Goal: Answer question/provide support: Answer question/provide support

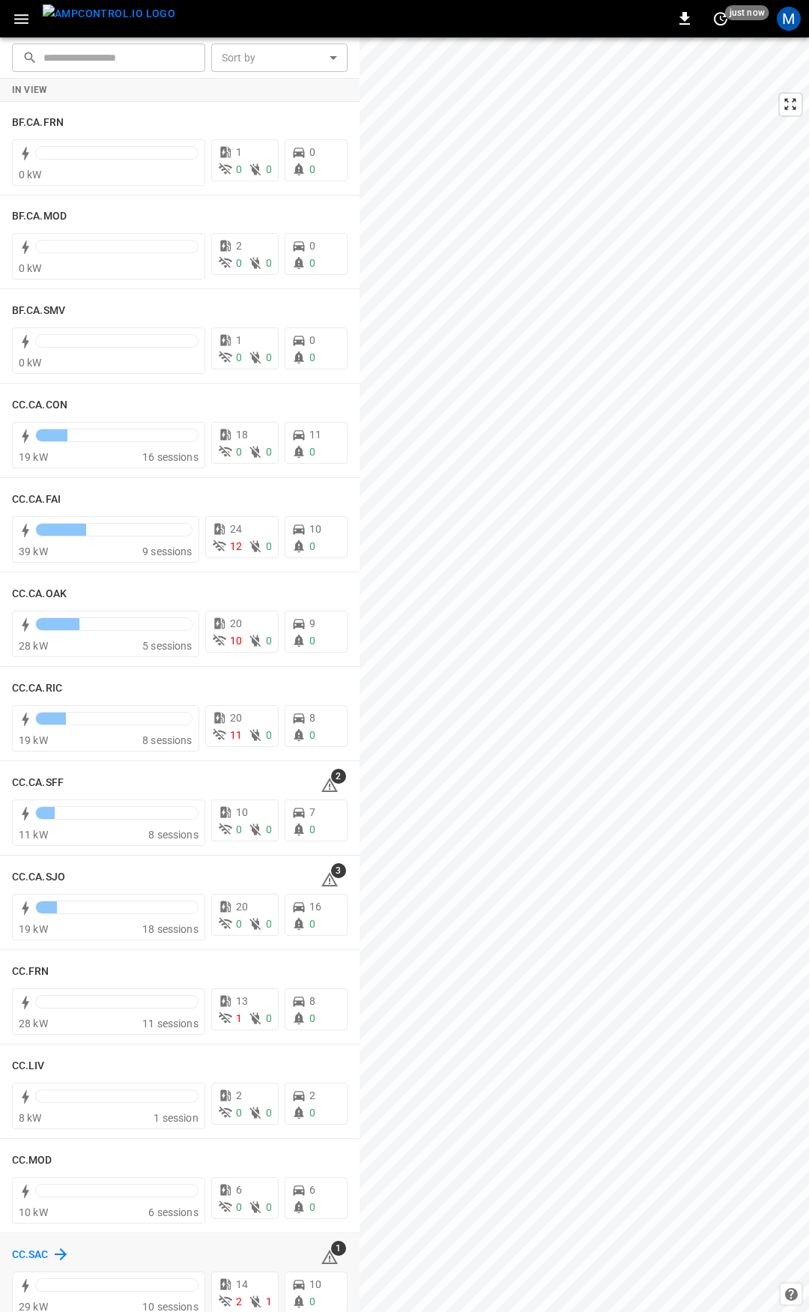
click at [39, 1250] on h6 "CC.SAC" at bounding box center [30, 1255] width 37 height 16
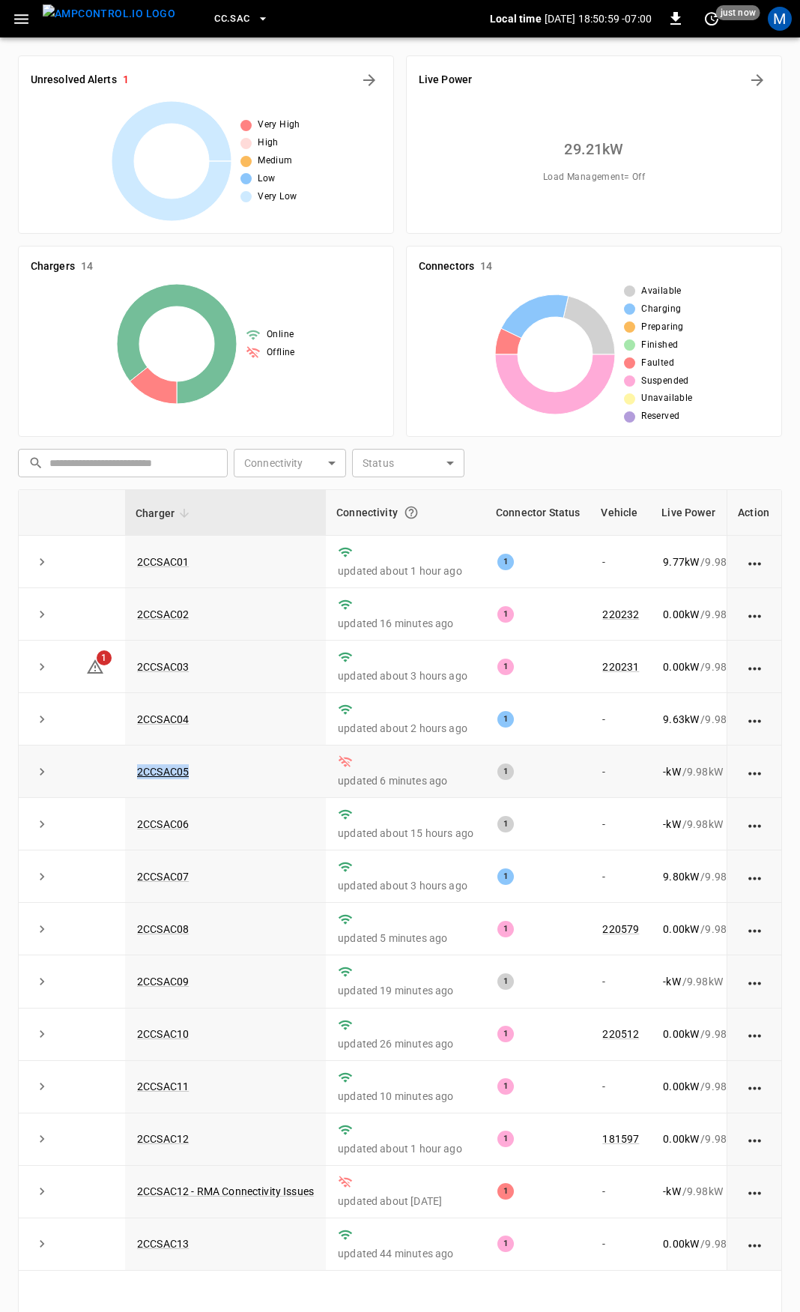
drag, startPoint x: 237, startPoint y: 772, endPoint x: 130, endPoint y: 780, distance: 106.6
click at [130, 780] on td "2CCSAC05" at bounding box center [225, 771] width 201 height 52
copy link "2CCSAC05"
click at [611, 671] on link "220231" at bounding box center [620, 667] width 43 height 18
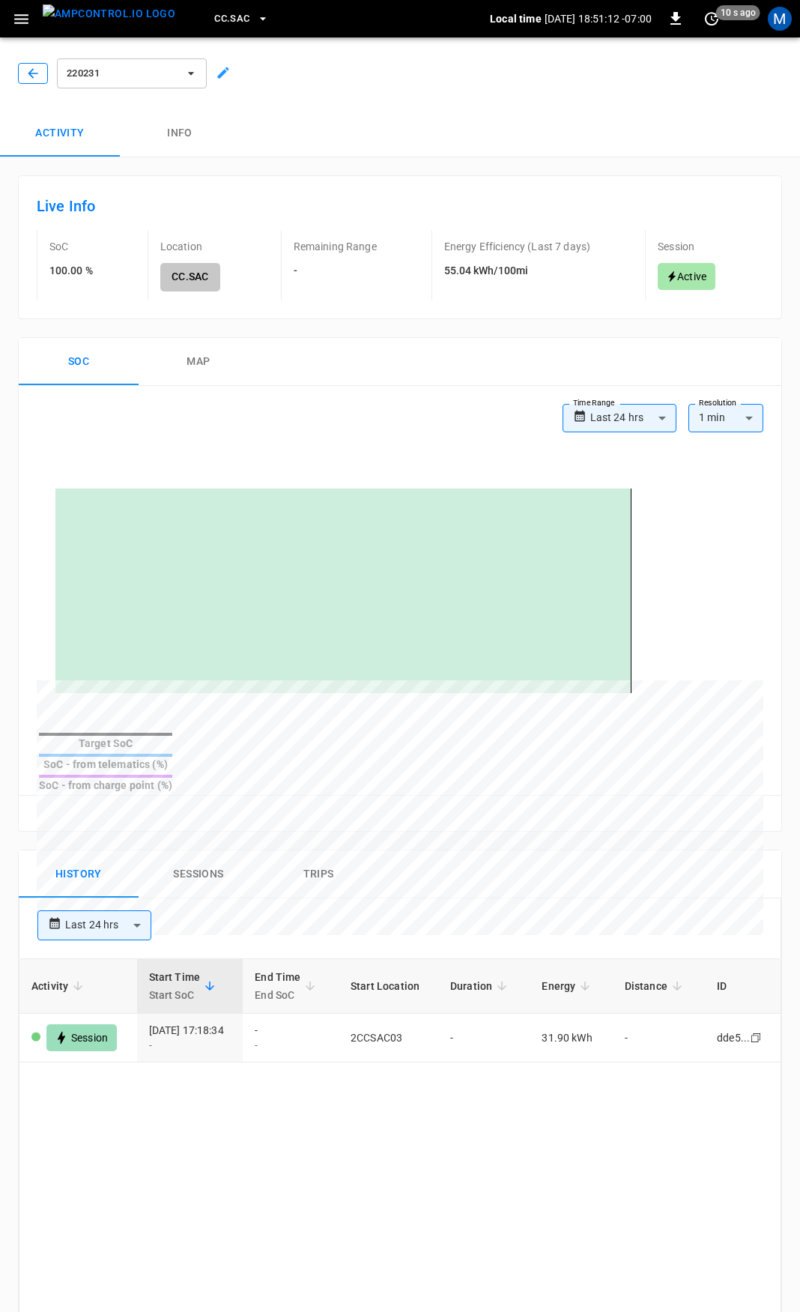
click at [35, 74] on icon "button" at bounding box center [32, 73] width 15 height 15
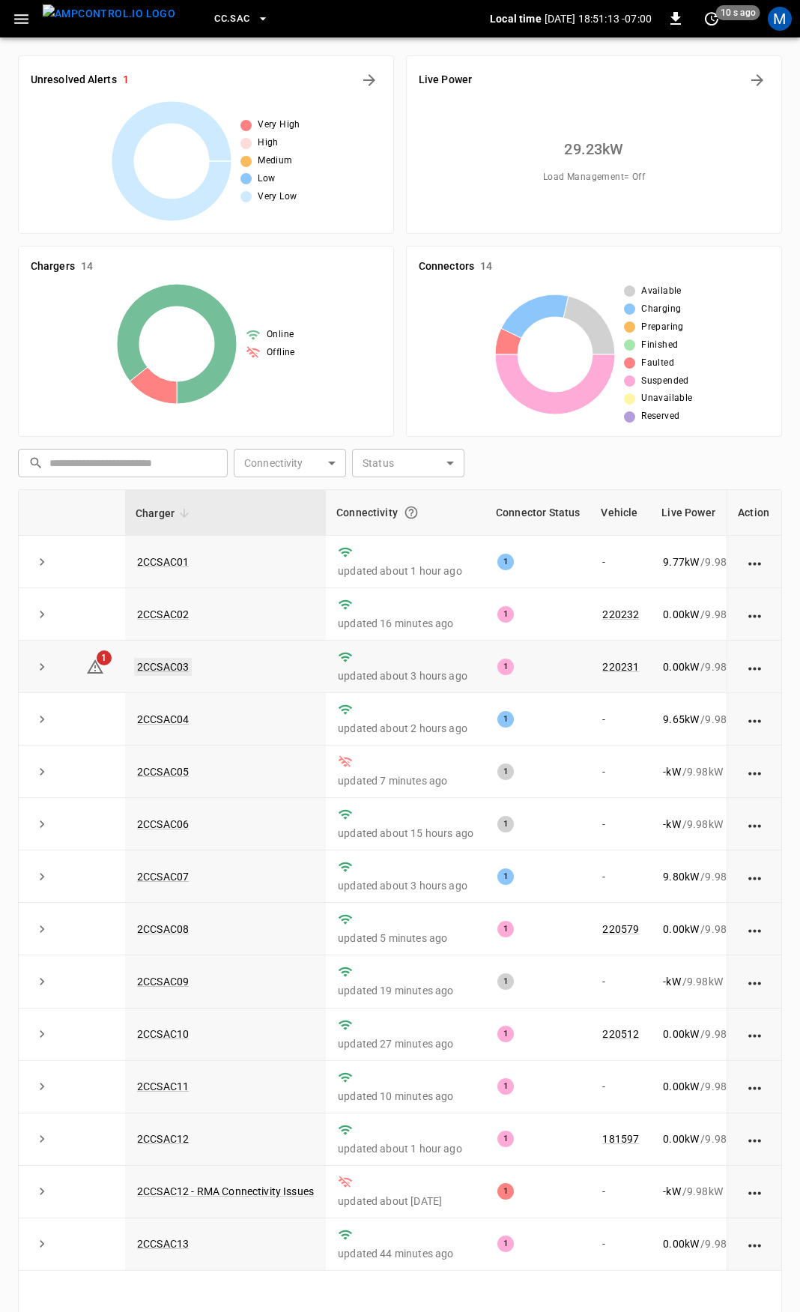
click at [156, 670] on link "2CCSAC03" at bounding box center [163, 667] width 58 height 18
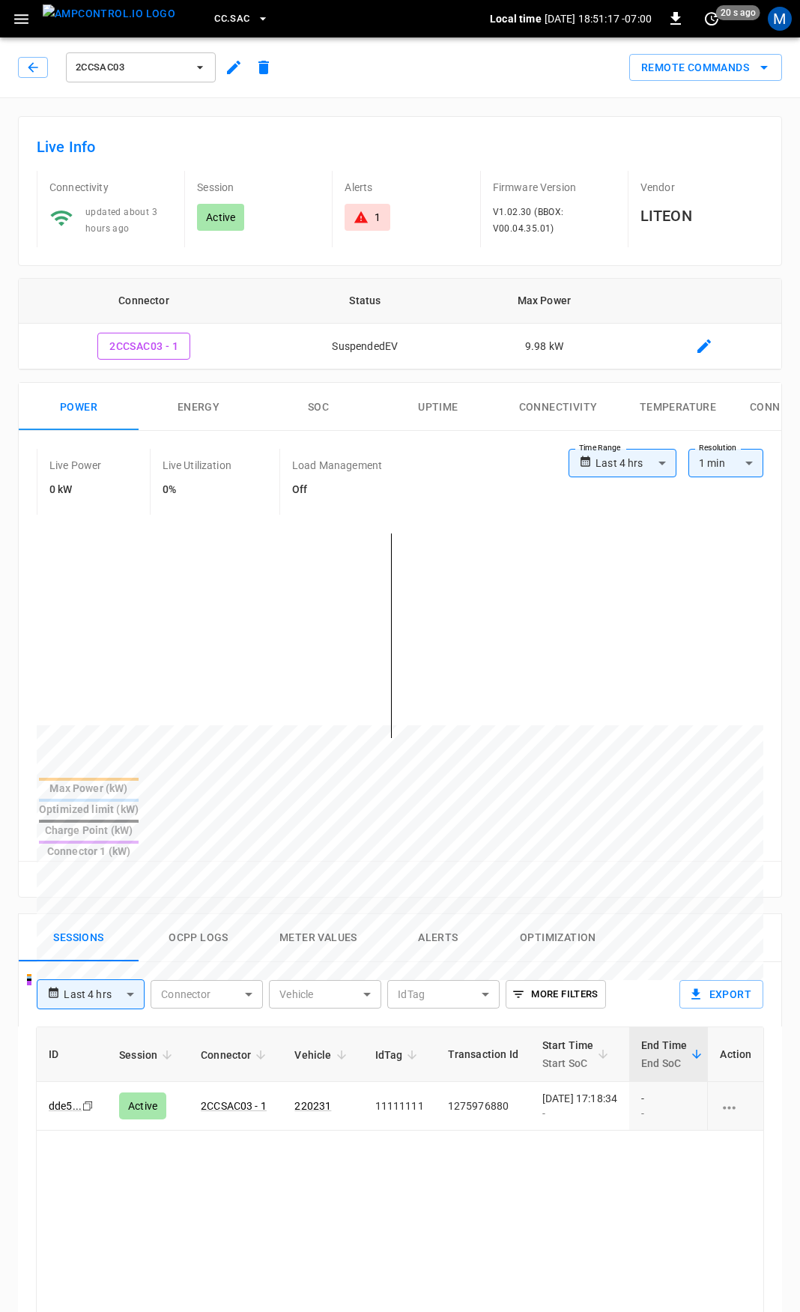
click at [374, 215] on div "1" at bounding box center [367, 217] width 27 height 15
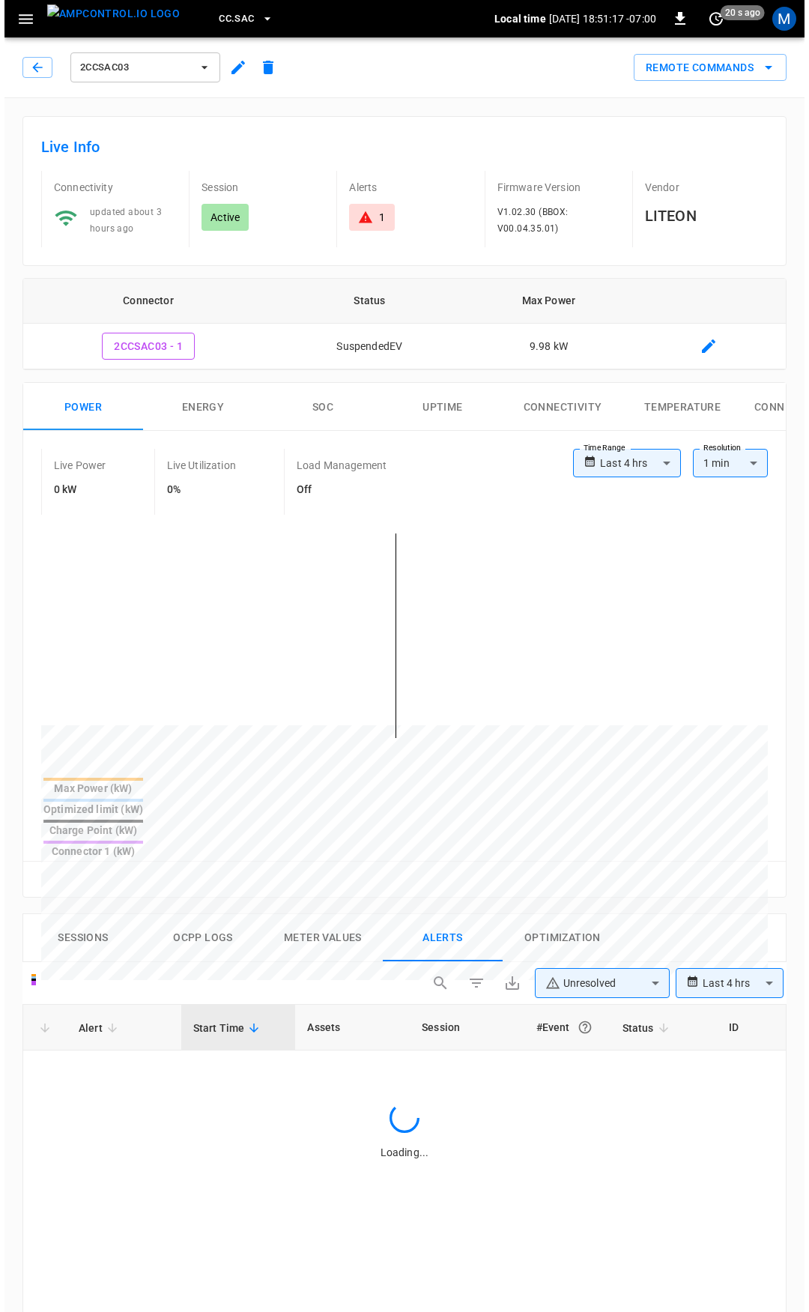
scroll to position [639, 0]
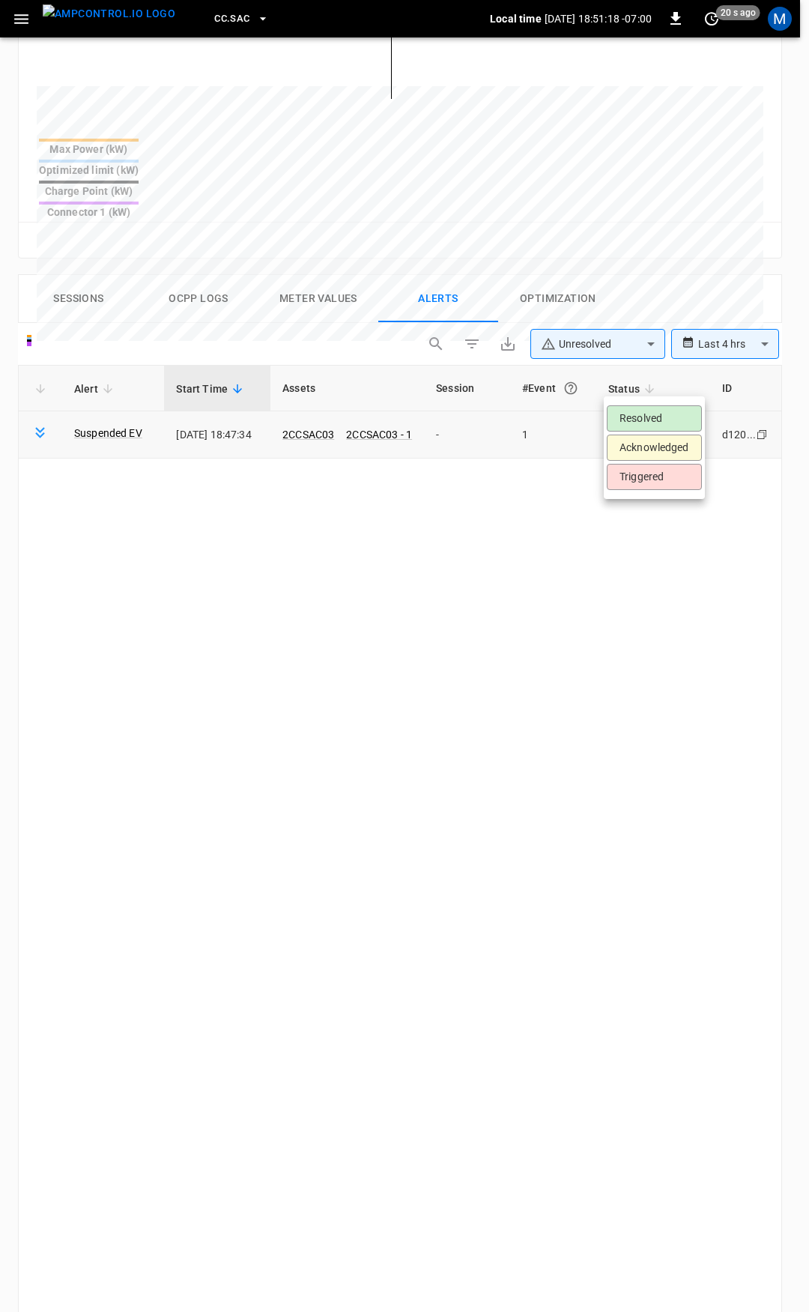
click at [644, 392] on body "**********" at bounding box center [404, 464] width 809 height 2206
click at [654, 417] on li "Resolved" at bounding box center [654, 418] width 95 height 26
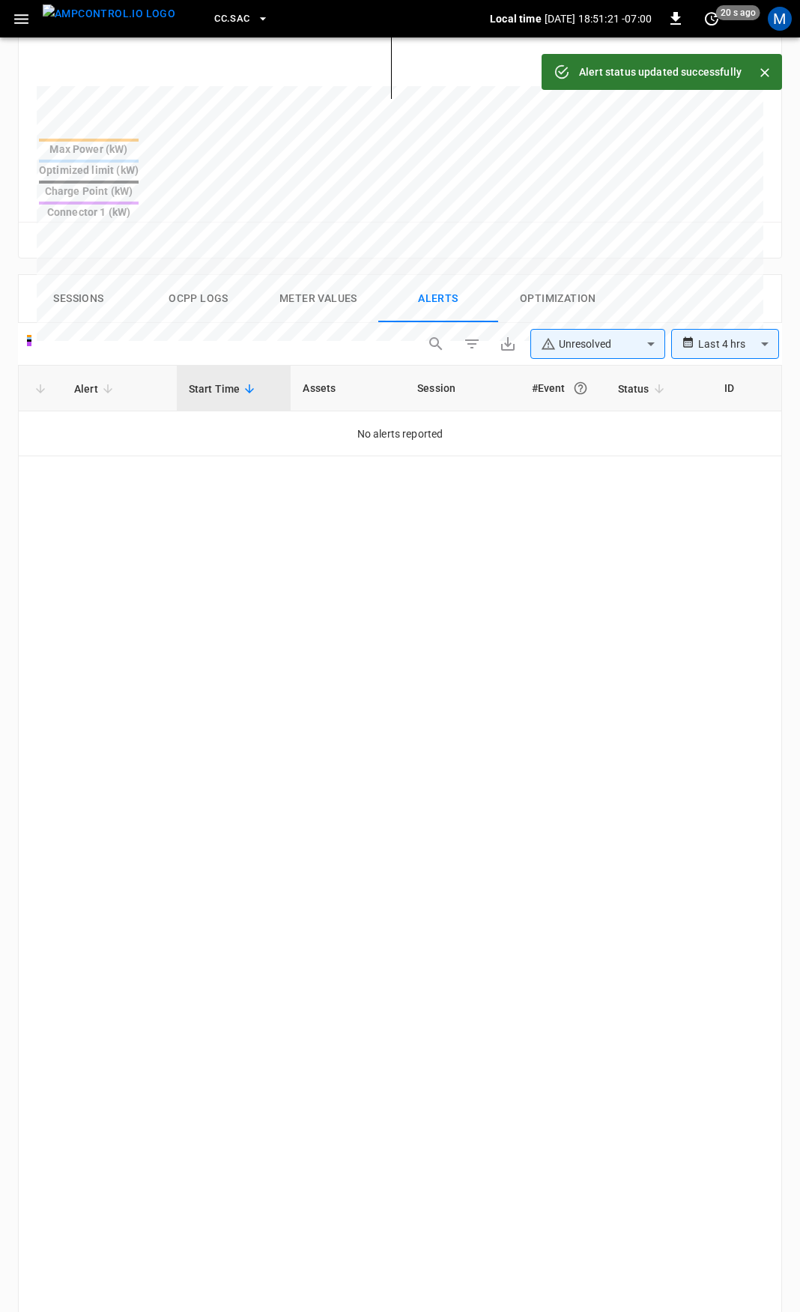
click at [12, 17] on icon "button" at bounding box center [21, 19] width 19 height 19
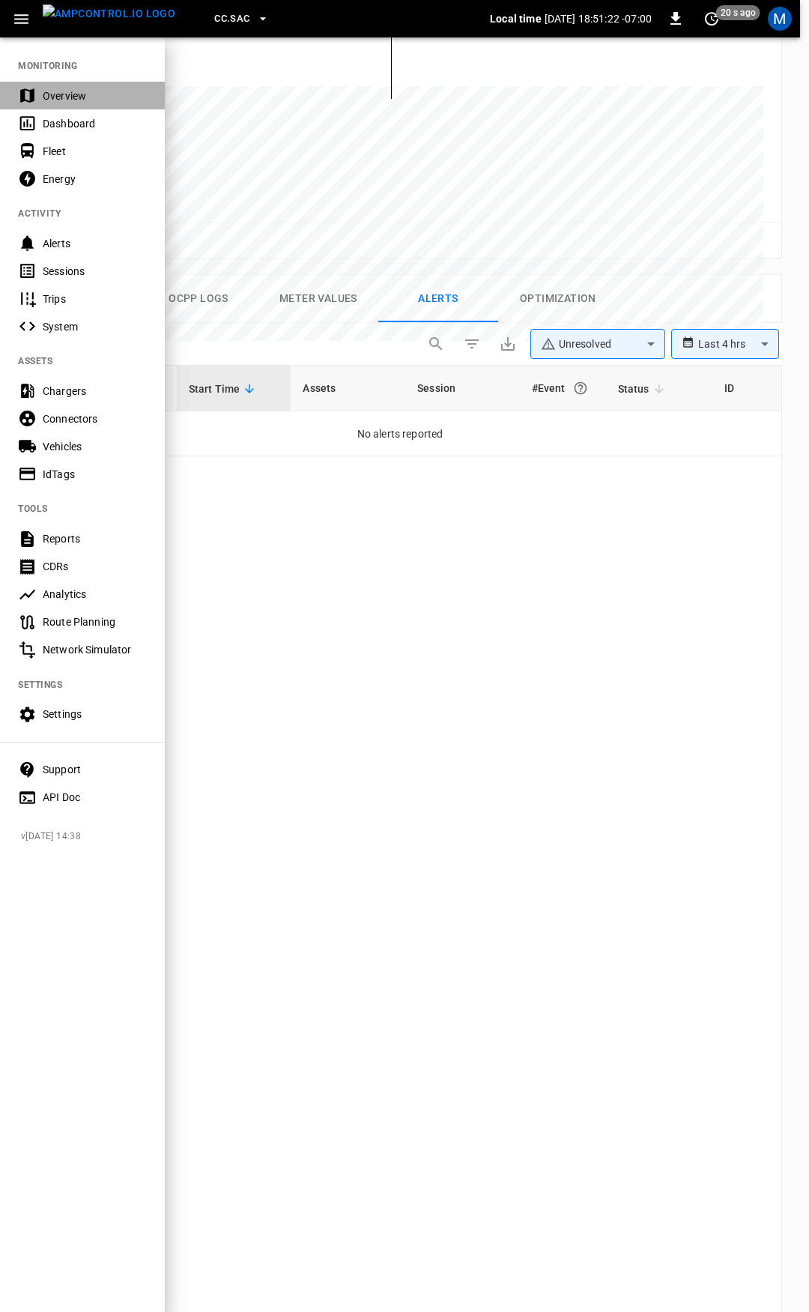
click at [70, 93] on div "Overview" at bounding box center [95, 95] width 104 height 15
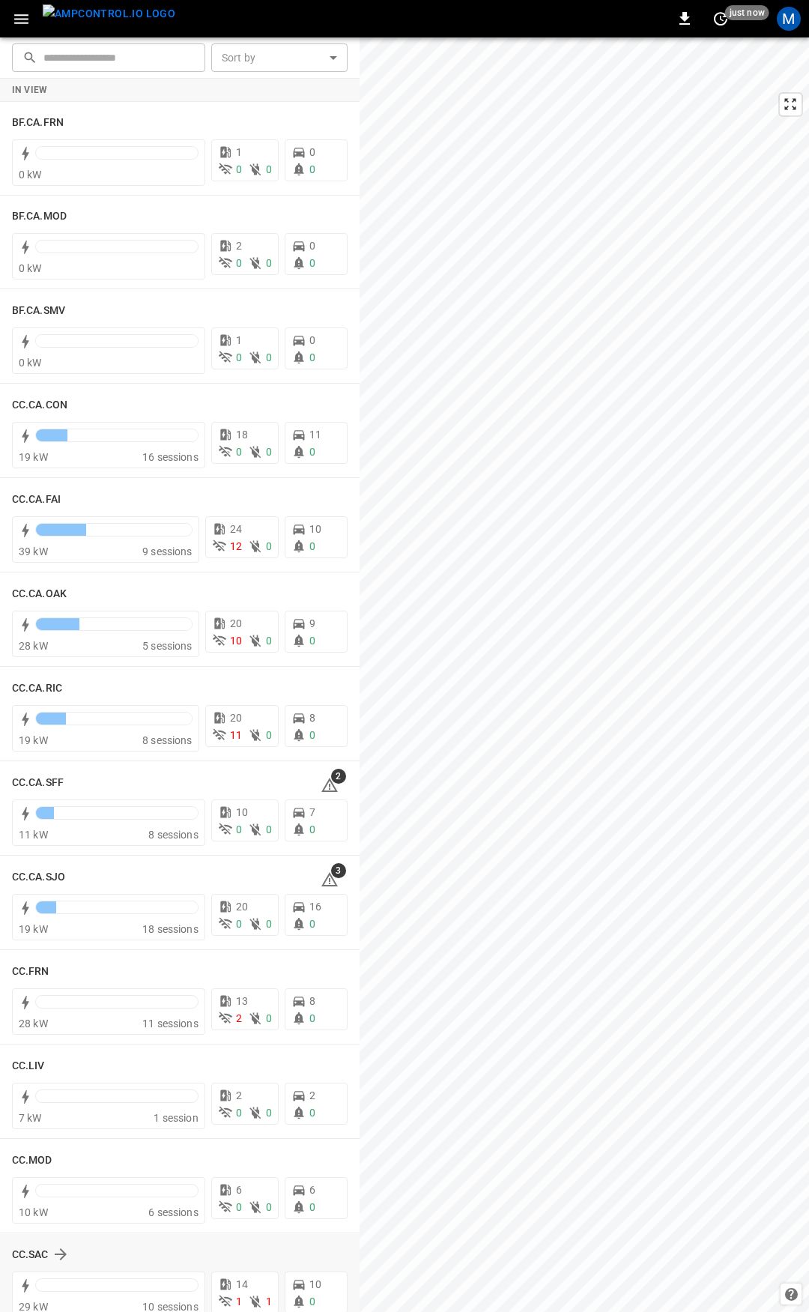
click at [42, 1244] on div "CC.SAC" at bounding box center [180, 1254] width 336 height 28
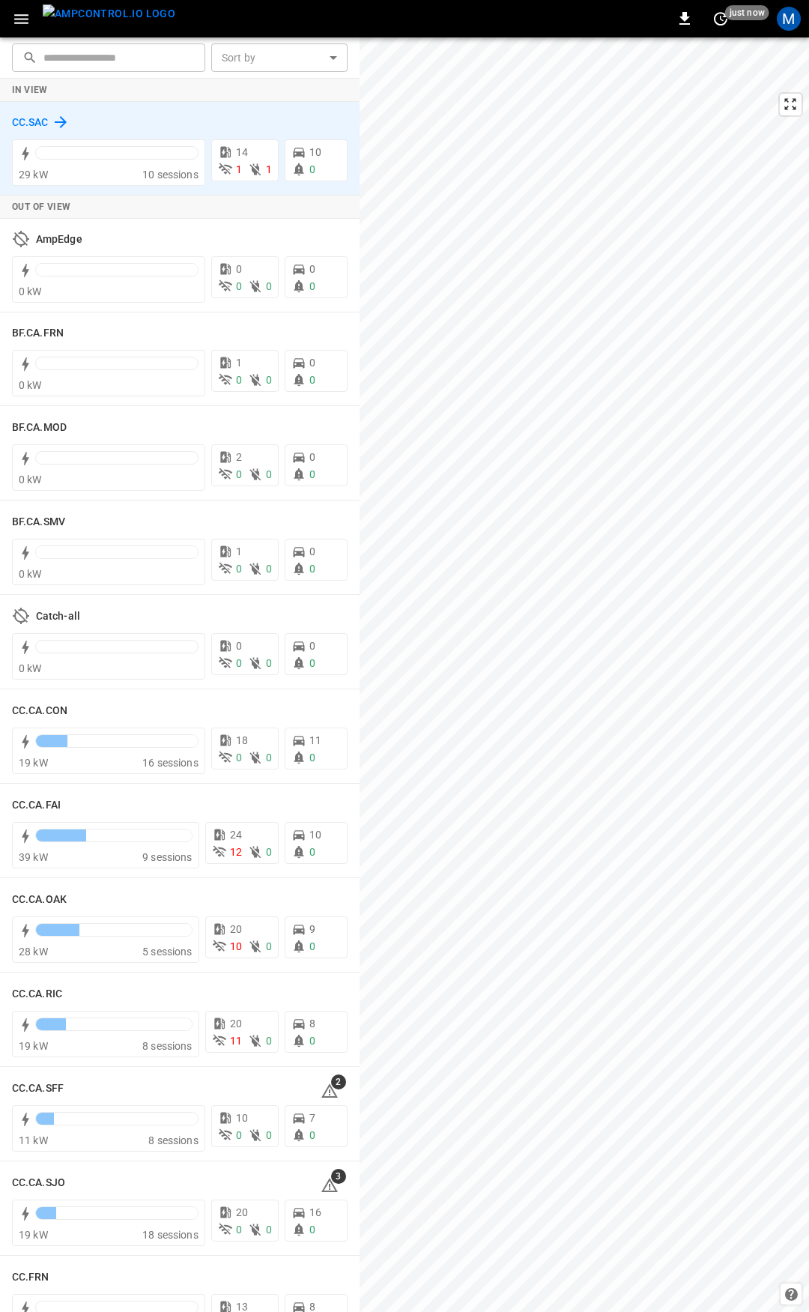
click at [43, 120] on h6 "CC.SAC" at bounding box center [30, 123] width 37 height 16
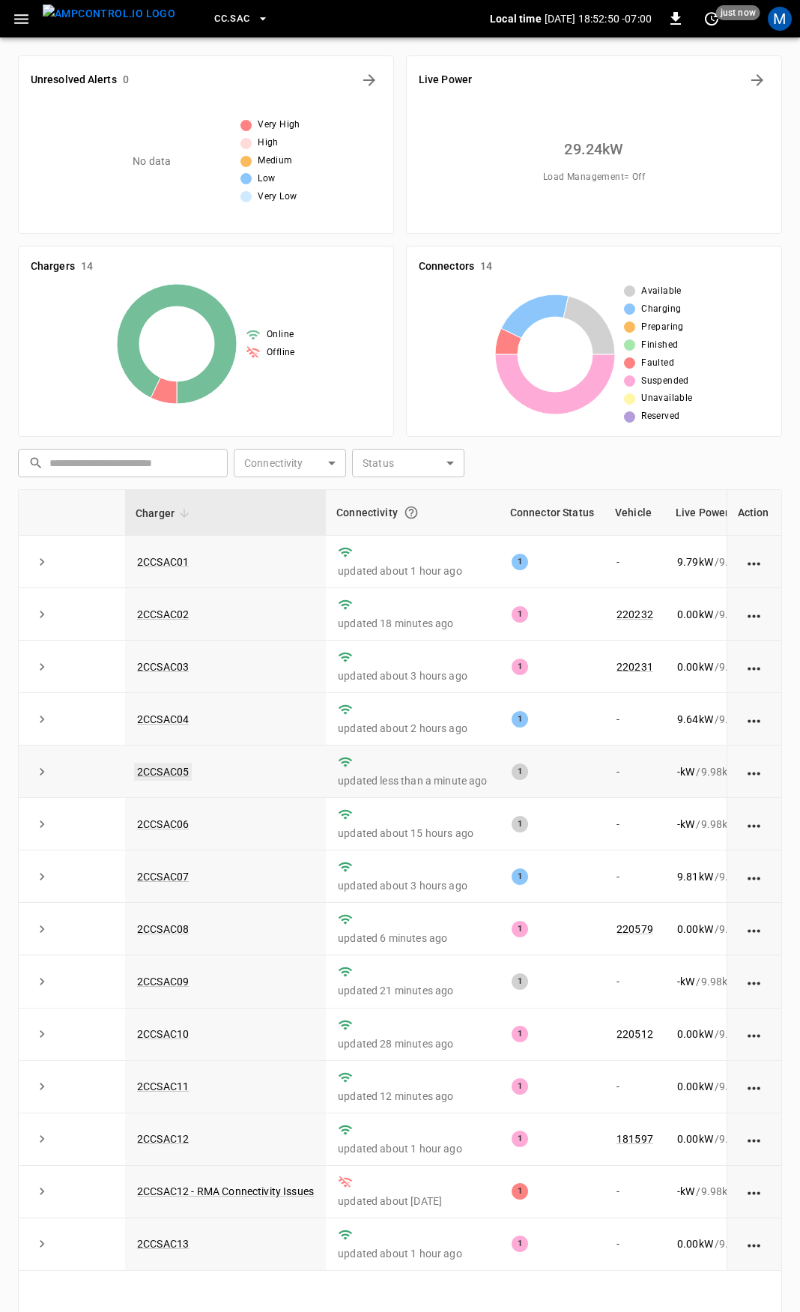
click at [185, 774] on link "2CCSAC05" at bounding box center [163, 772] width 58 height 18
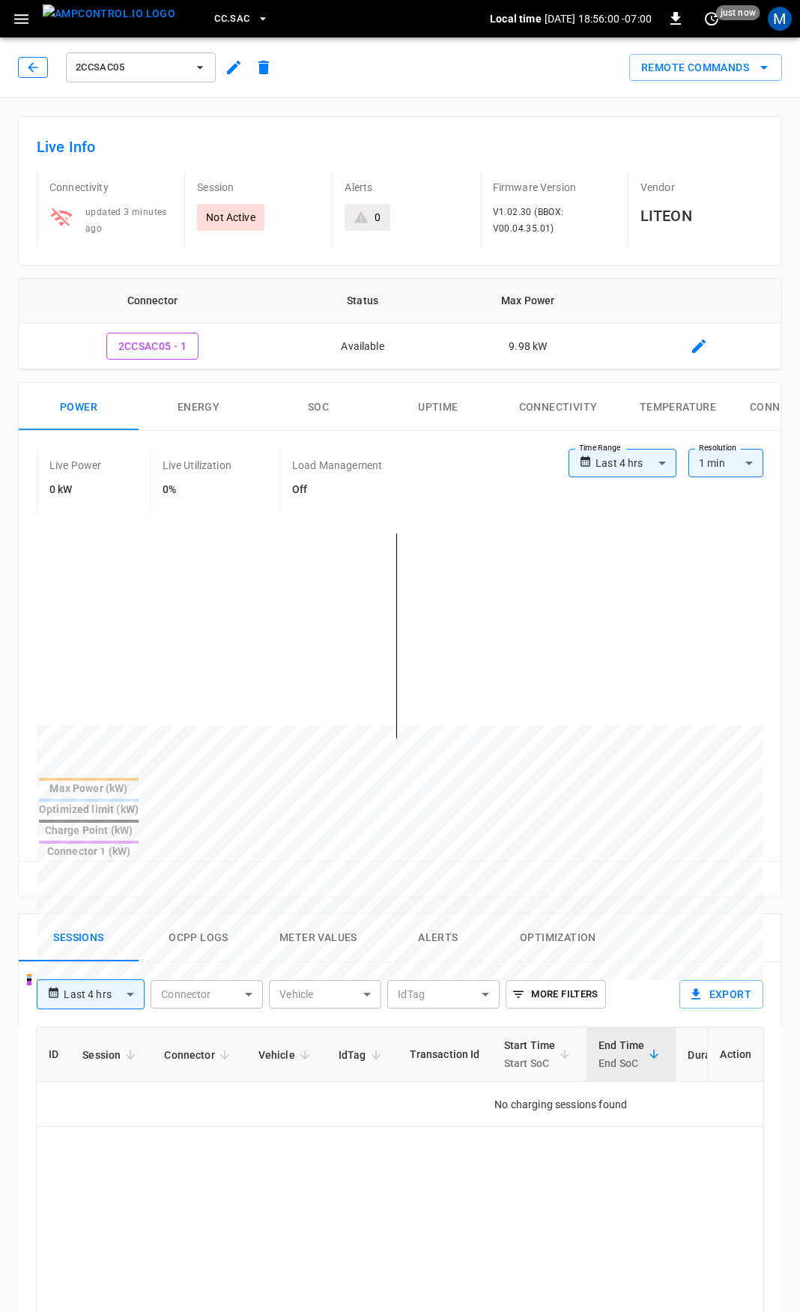
click at [30, 65] on icon "button" at bounding box center [32, 67] width 15 height 15
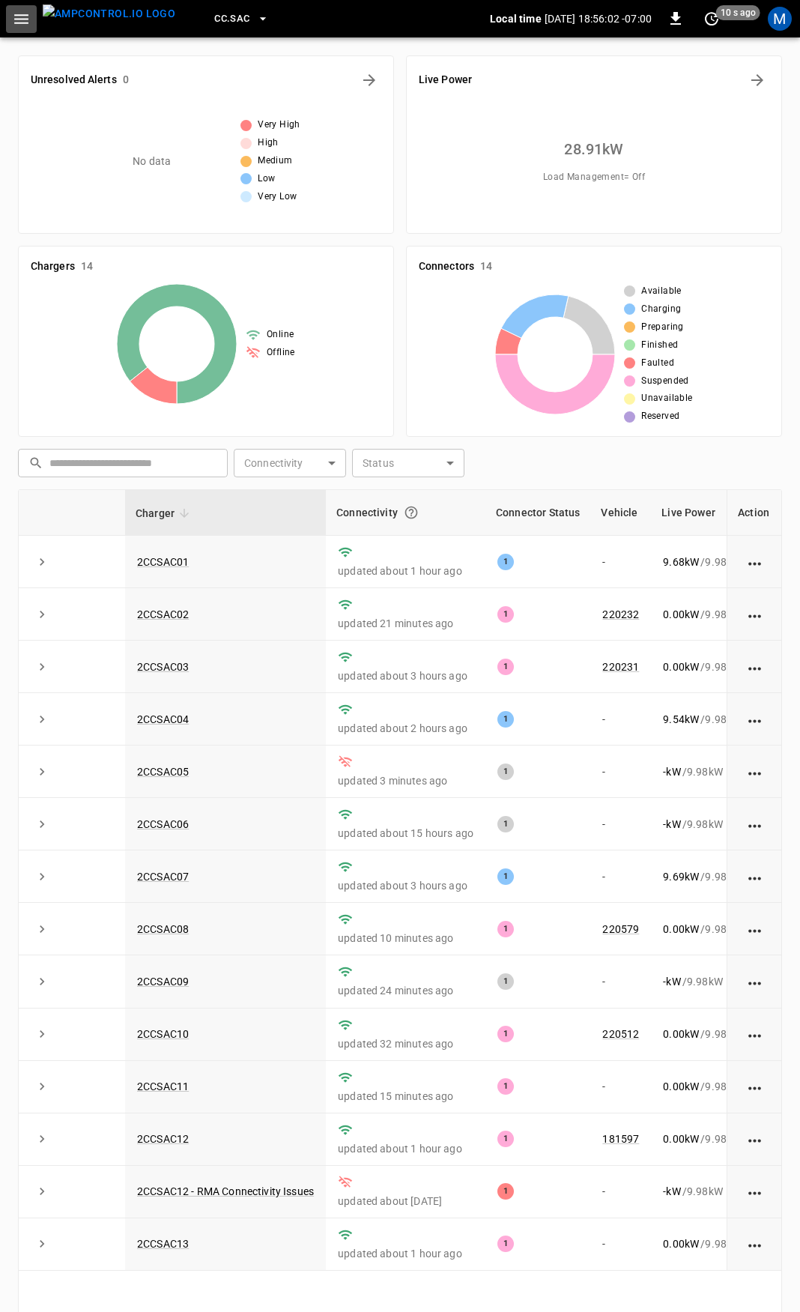
click at [24, 25] on icon "button" at bounding box center [21, 19] width 19 height 19
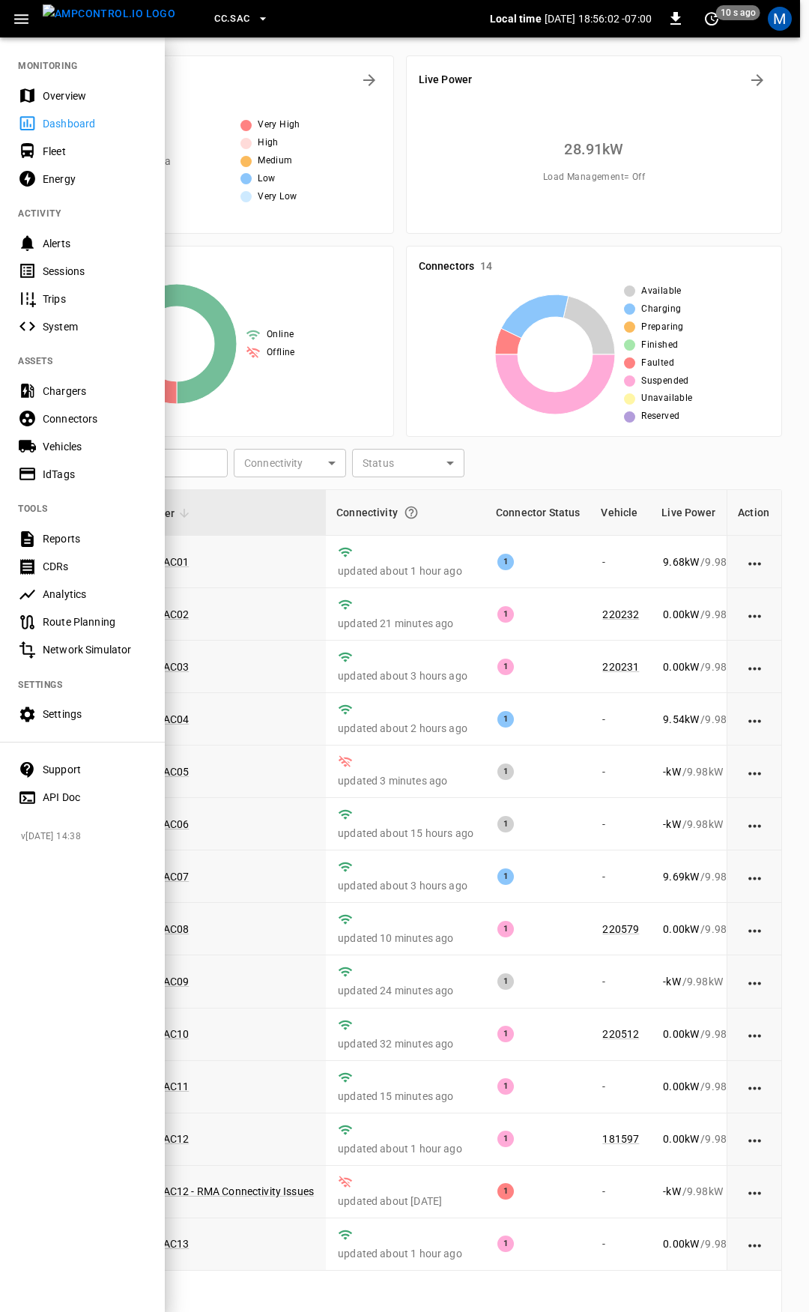
click at [67, 94] on div "Overview" at bounding box center [95, 95] width 104 height 15
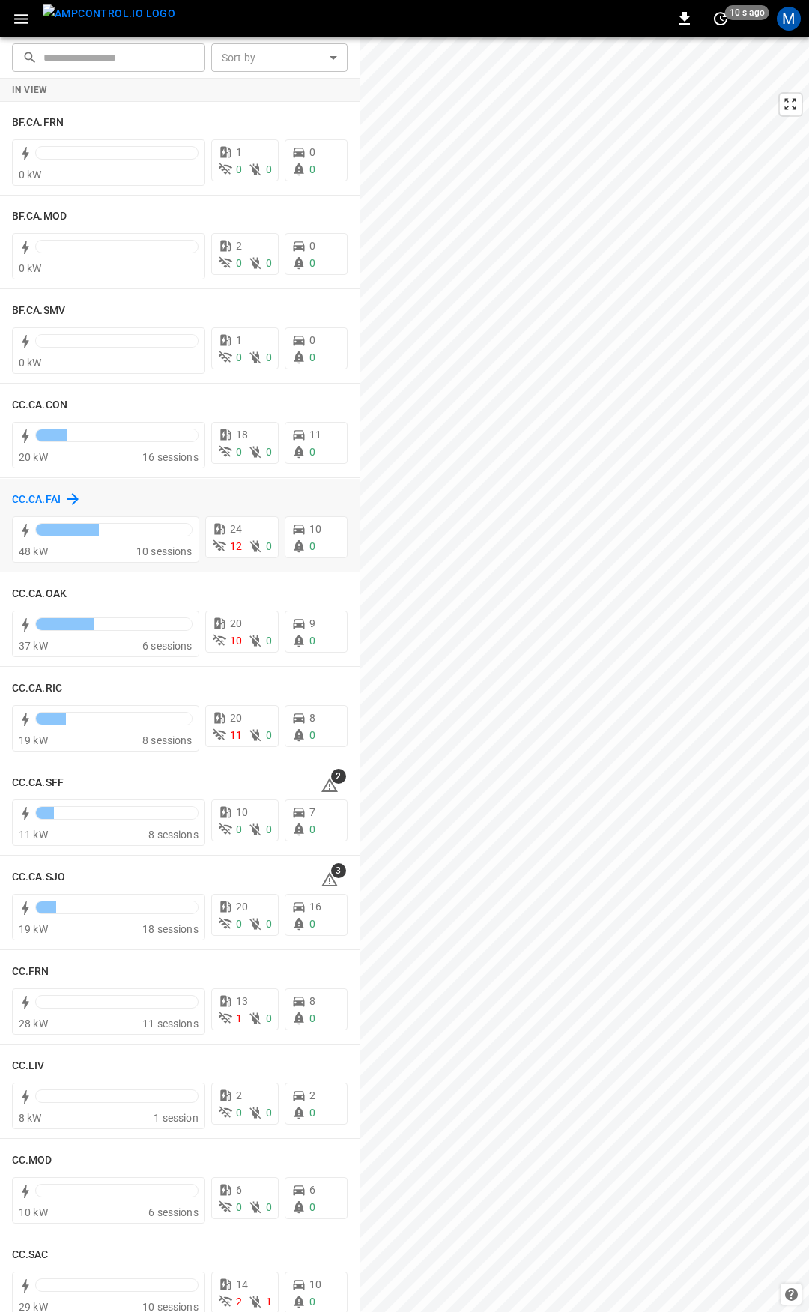
click at [43, 494] on h6 "CC.CA.FAI" at bounding box center [36, 499] width 49 height 16
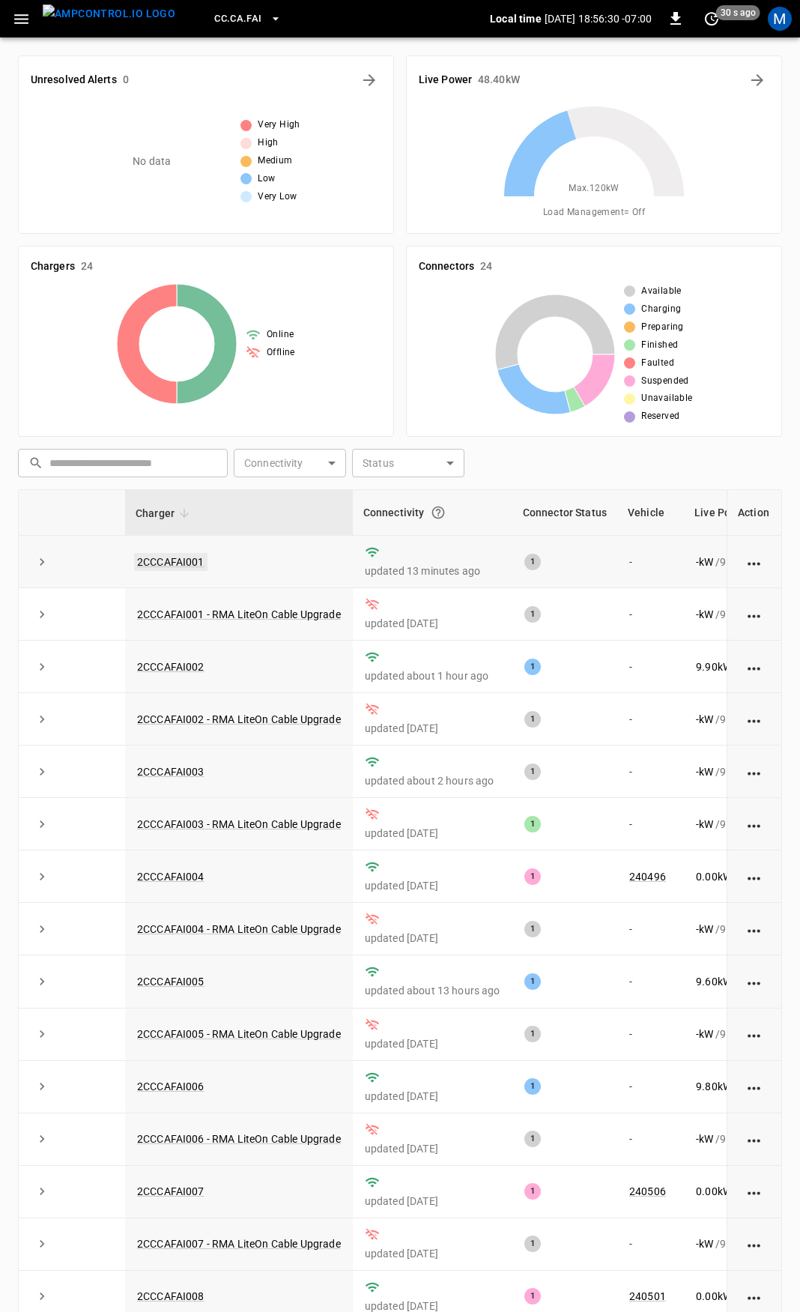
click at [176, 560] on link "2CCCAFAI001" at bounding box center [170, 562] width 73 height 18
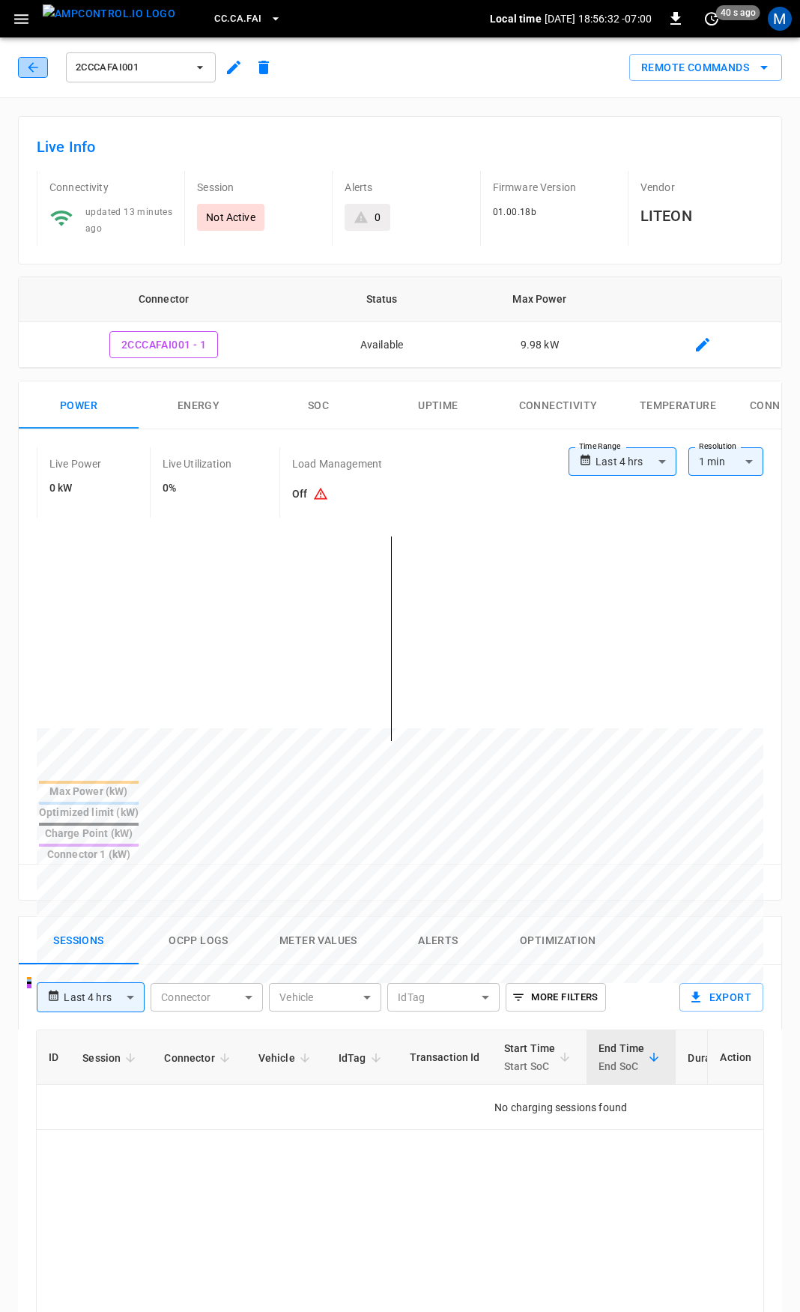
click at [34, 69] on icon "button" at bounding box center [32, 67] width 15 height 15
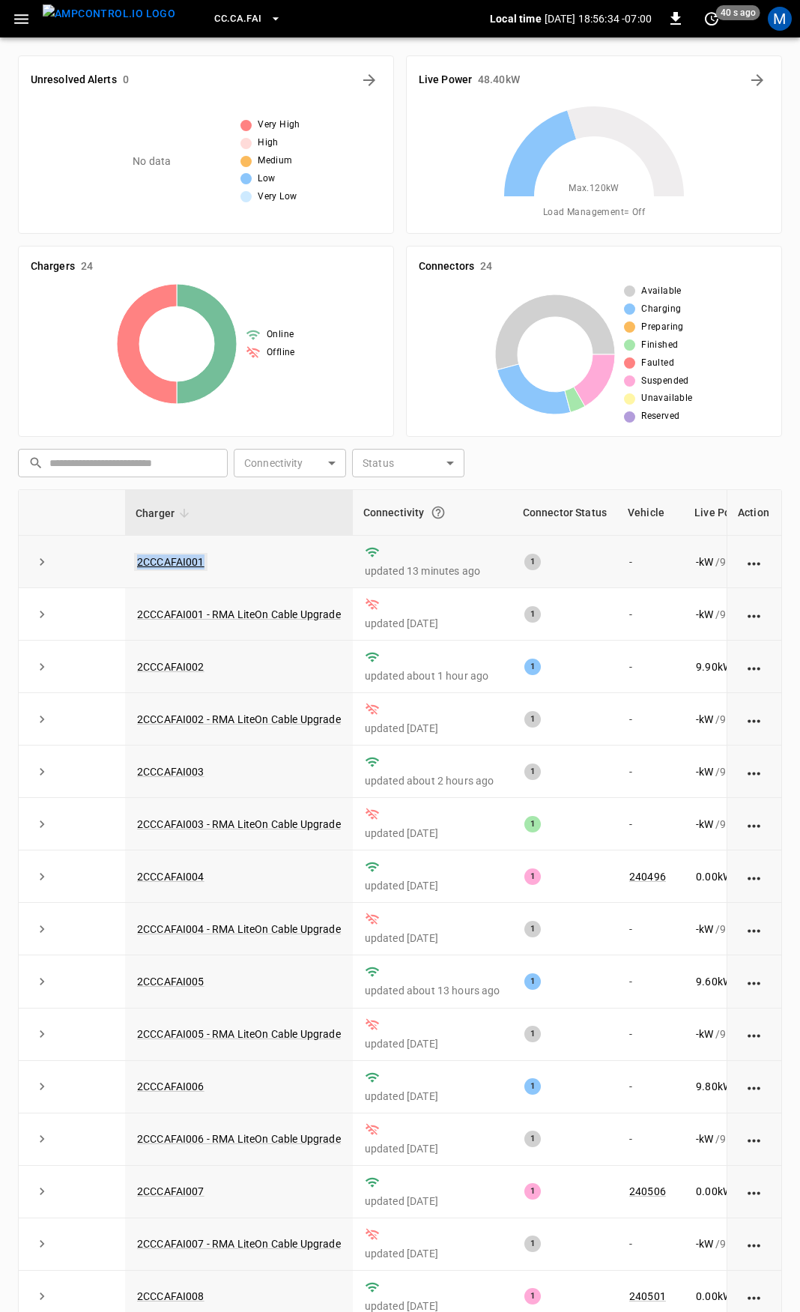
drag, startPoint x: 232, startPoint y: 568, endPoint x: 138, endPoint y: 564, distance: 94.5
click at [137, 566] on td "2CCCAFAI001" at bounding box center [239, 562] width 228 height 52
copy link "2CCCAFAI001"
click at [176, 560] on link "2CCCAFAI001" at bounding box center [170, 562] width 73 height 18
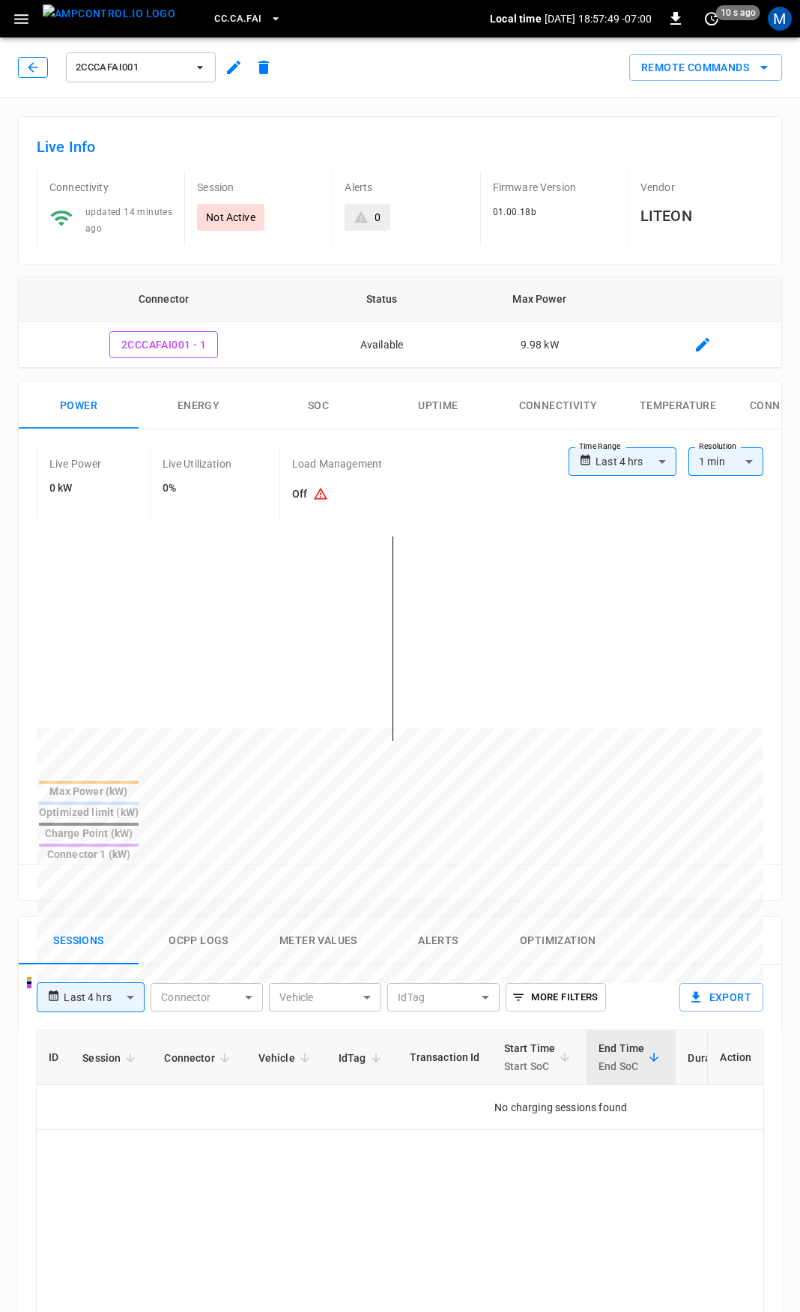
click at [27, 73] on icon "button" at bounding box center [32, 67] width 15 height 15
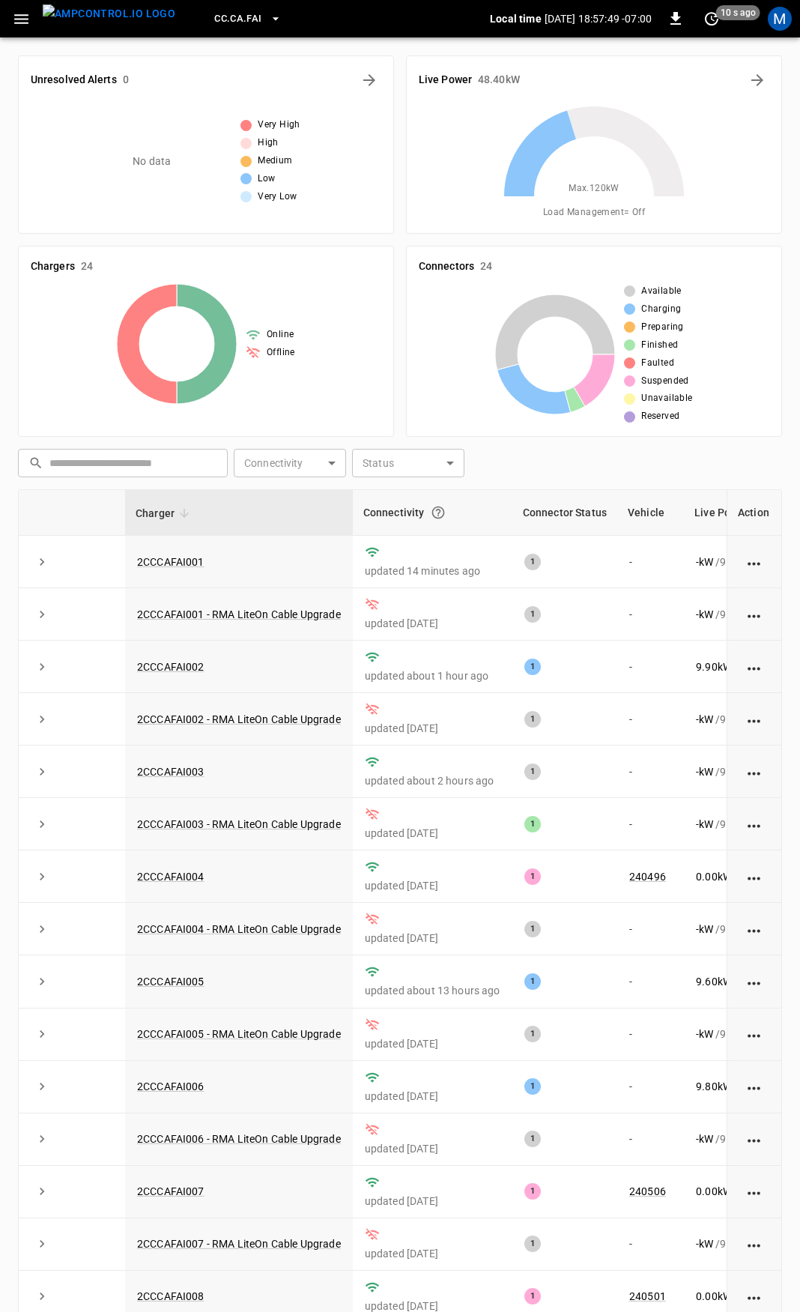
click at [20, 15] on icon "button" at bounding box center [21, 19] width 14 height 10
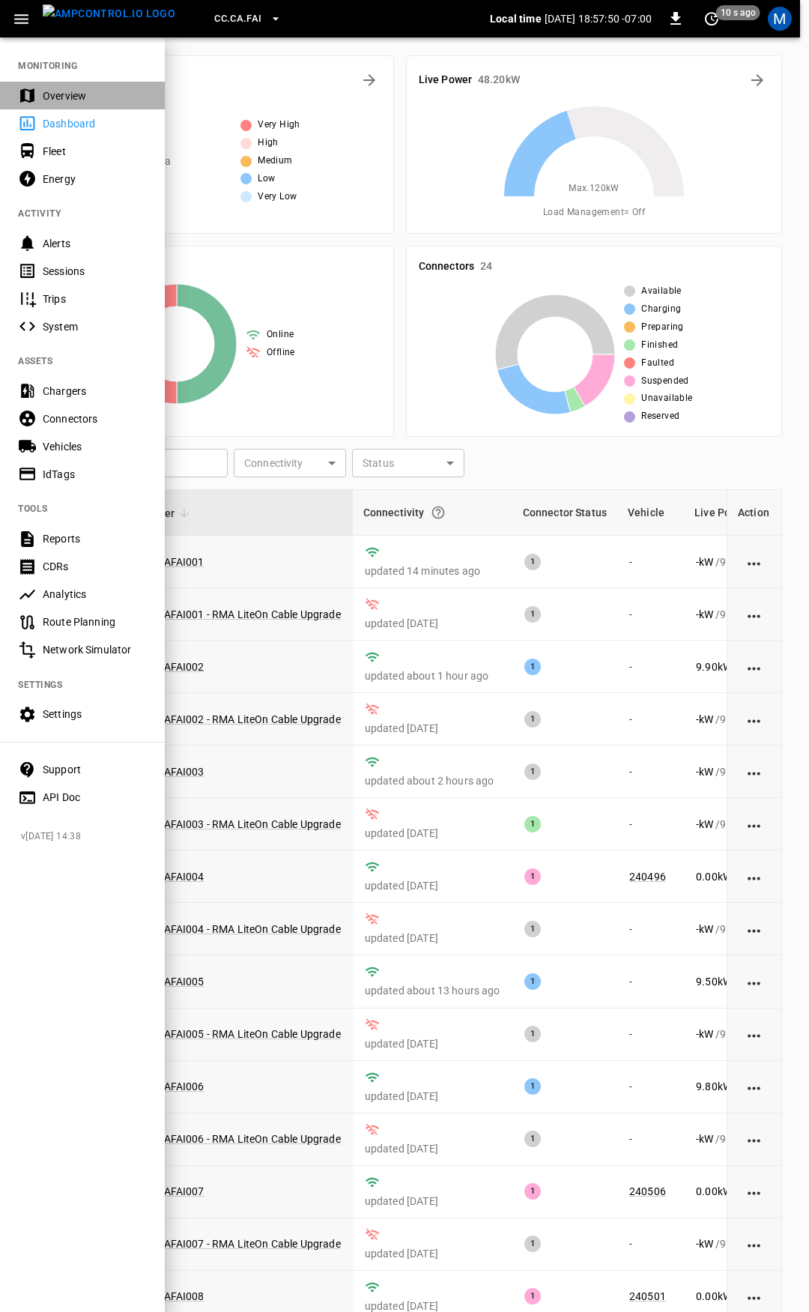
click at [65, 99] on div "Overview" at bounding box center [95, 95] width 104 height 15
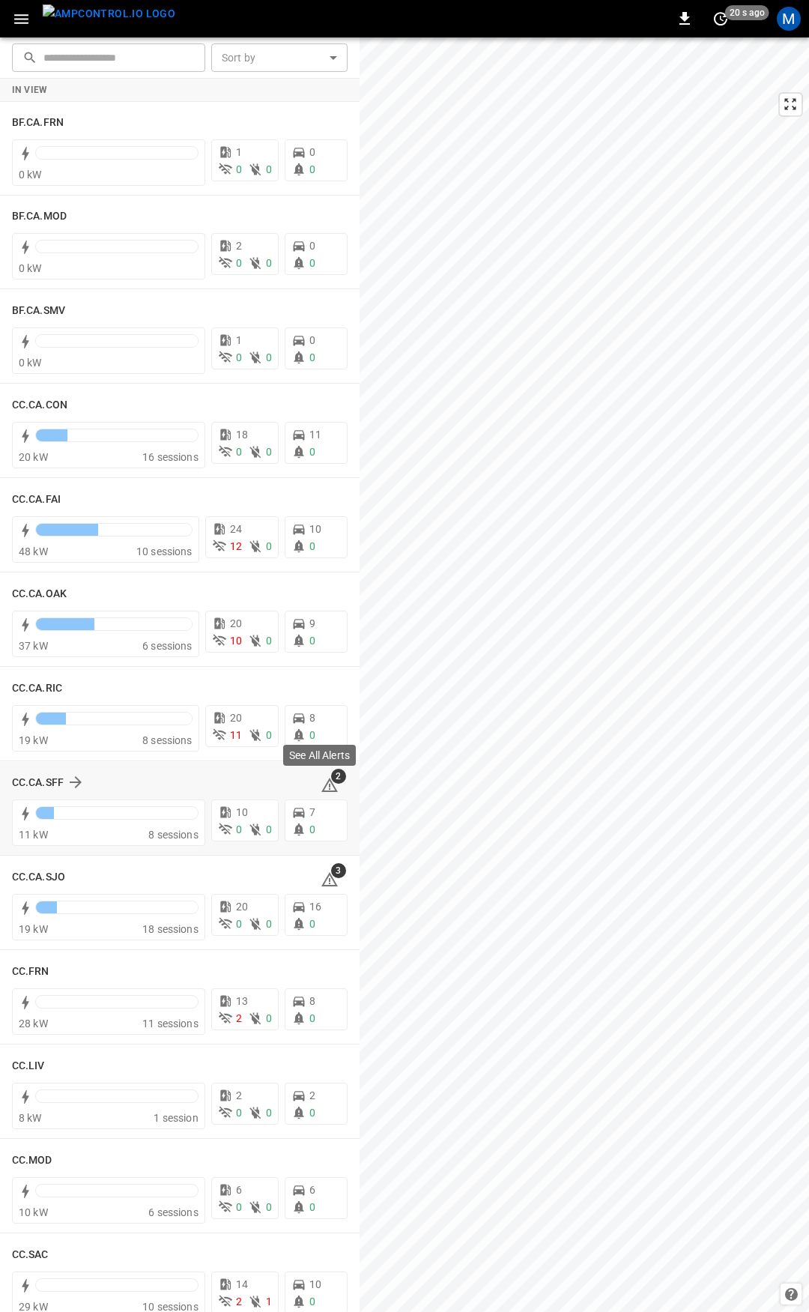
click at [323, 787] on icon at bounding box center [330, 785] width 18 height 18
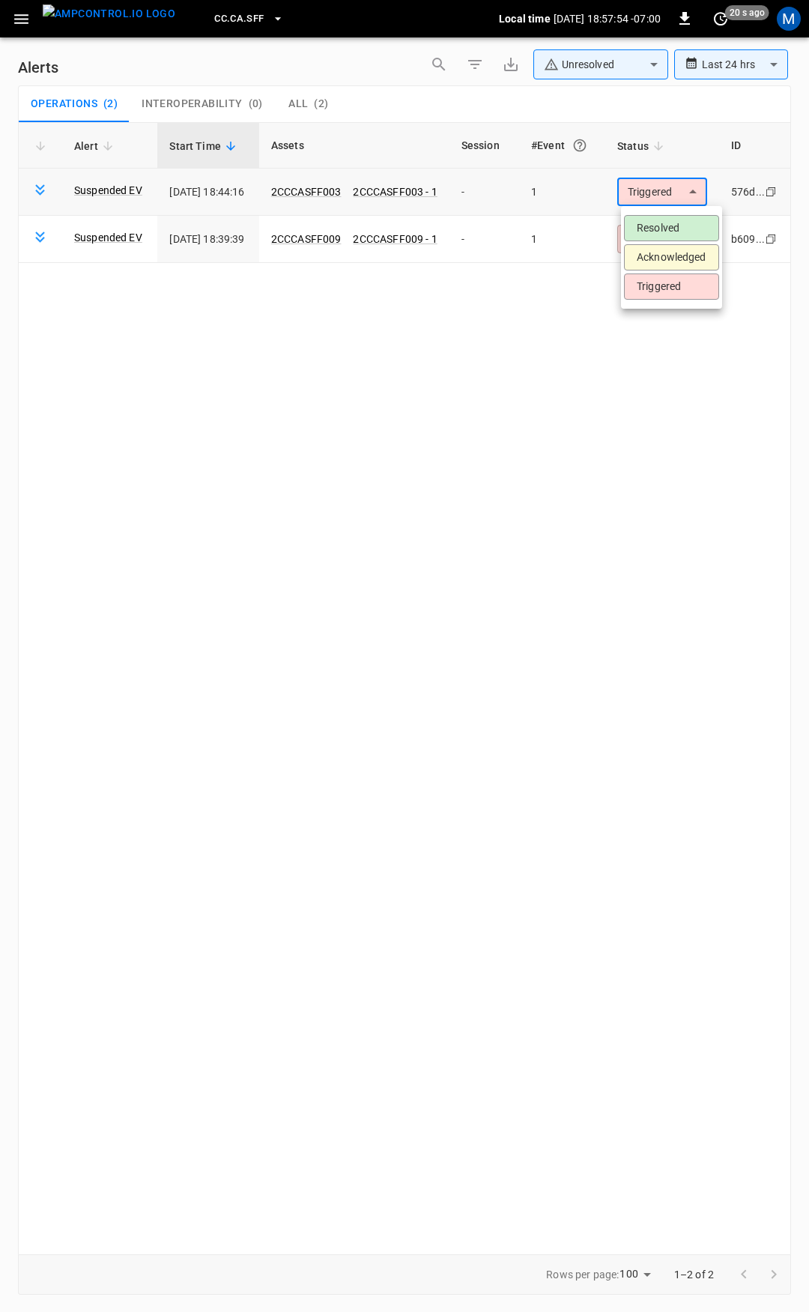
click at [656, 197] on body "**********" at bounding box center [404, 653] width 809 height 1307
click at [671, 231] on li "Resolved" at bounding box center [671, 228] width 95 height 26
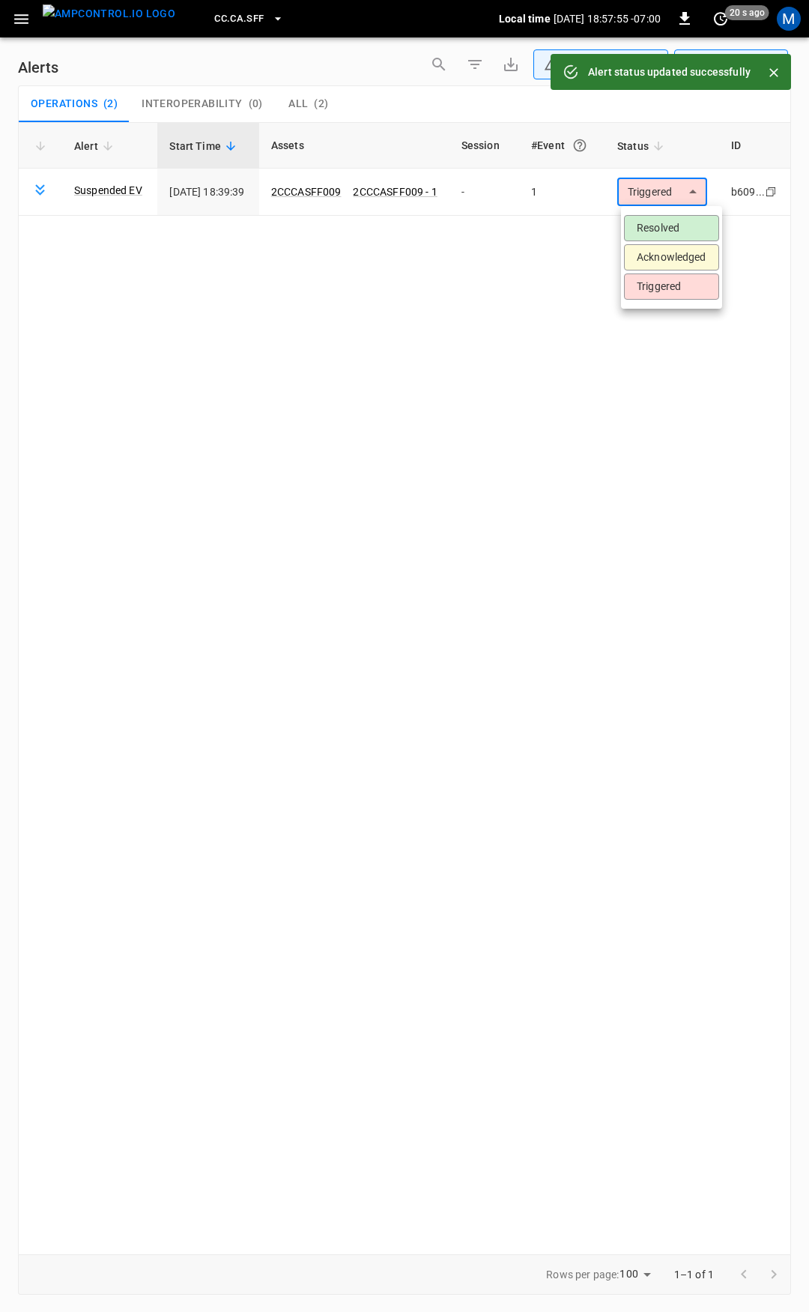
click at [681, 190] on body "**********" at bounding box center [404, 653] width 809 height 1307
click at [681, 226] on li "Resolved" at bounding box center [671, 228] width 95 height 26
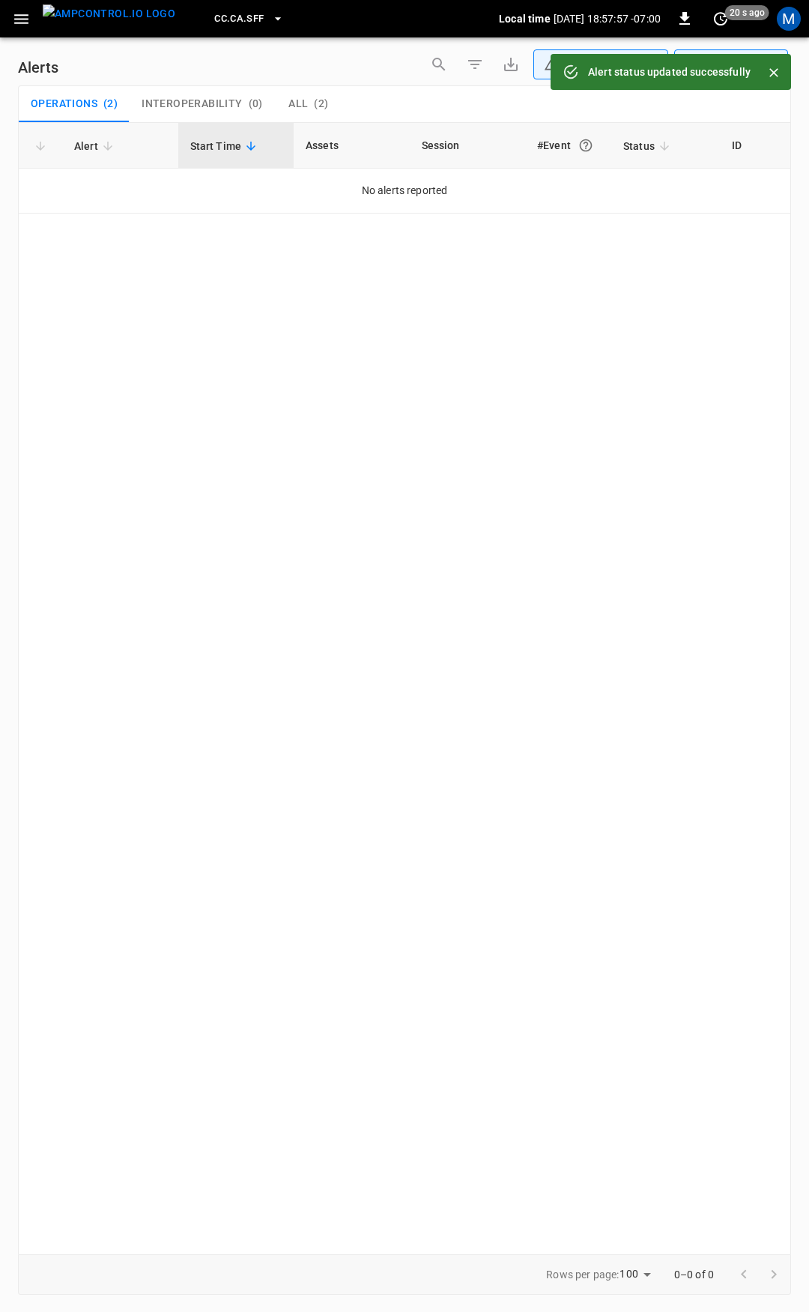
click at [20, 21] on icon "button" at bounding box center [21, 19] width 19 height 19
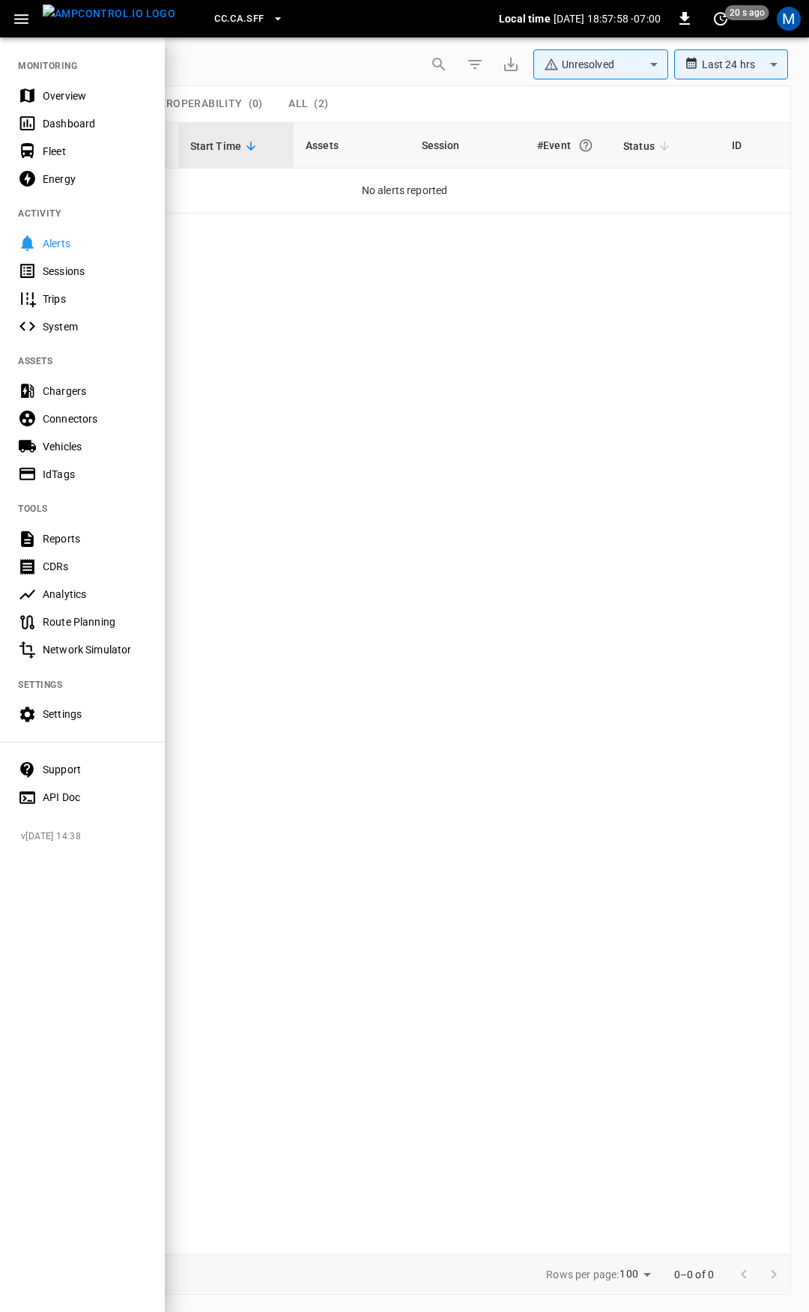
drag, startPoint x: 73, startPoint y: 94, endPoint x: 100, endPoint y: 106, distance: 30.2
click at [73, 94] on div "Overview" at bounding box center [95, 95] width 104 height 15
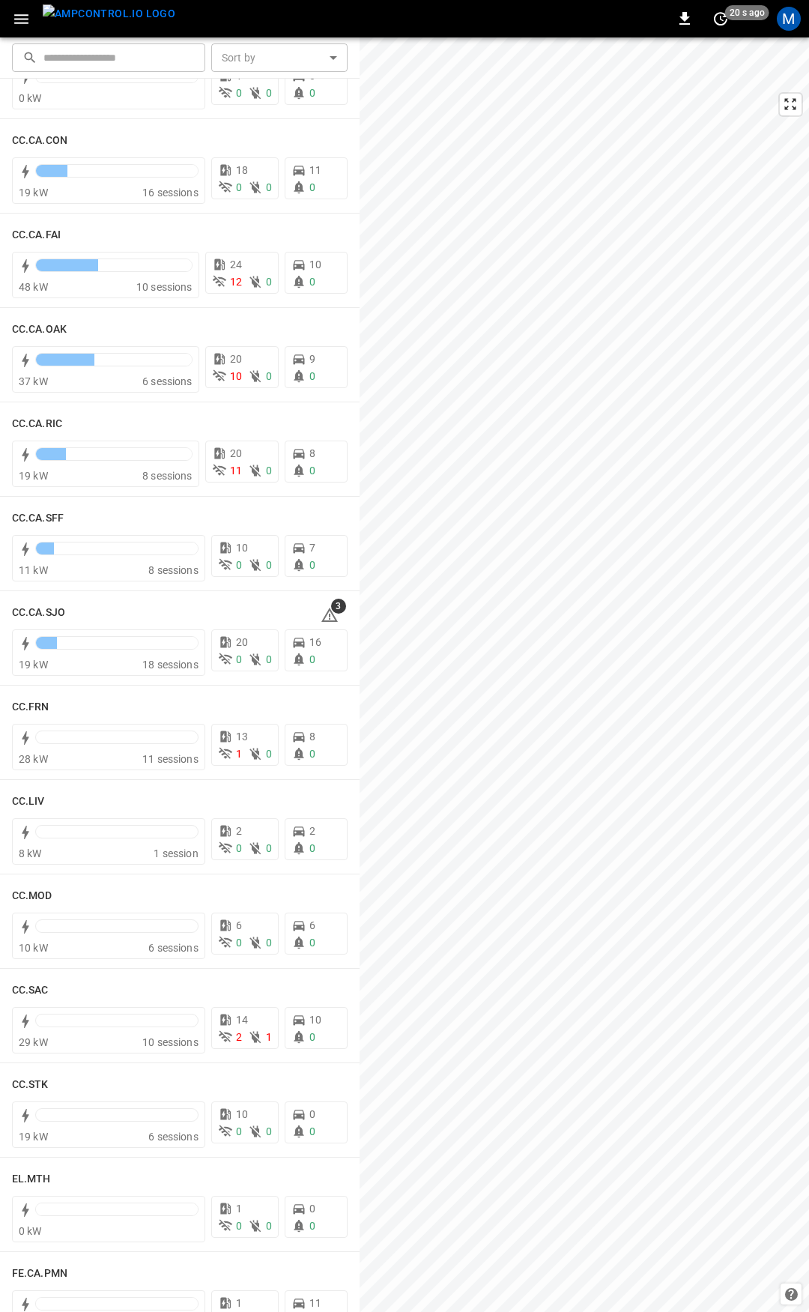
scroll to position [298, 0]
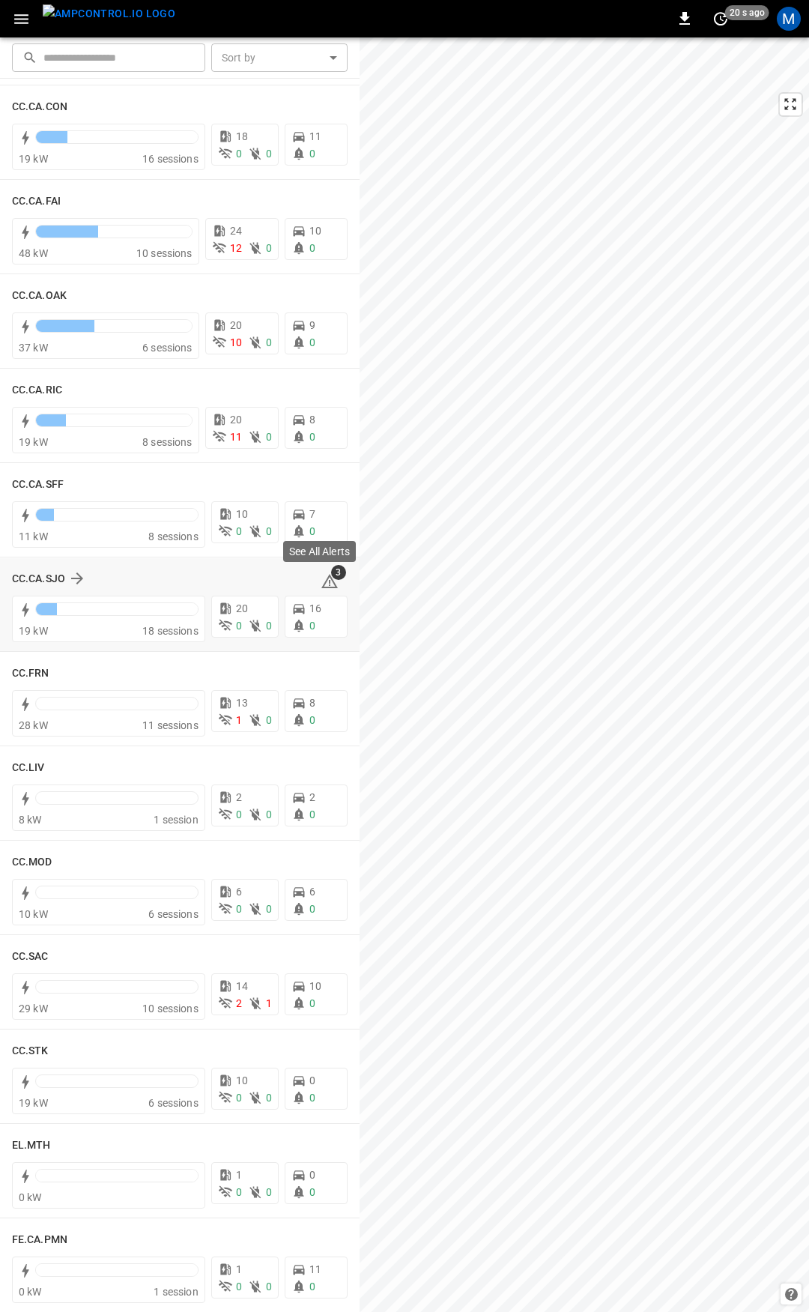
click at [322, 581] on icon at bounding box center [330, 581] width 18 height 18
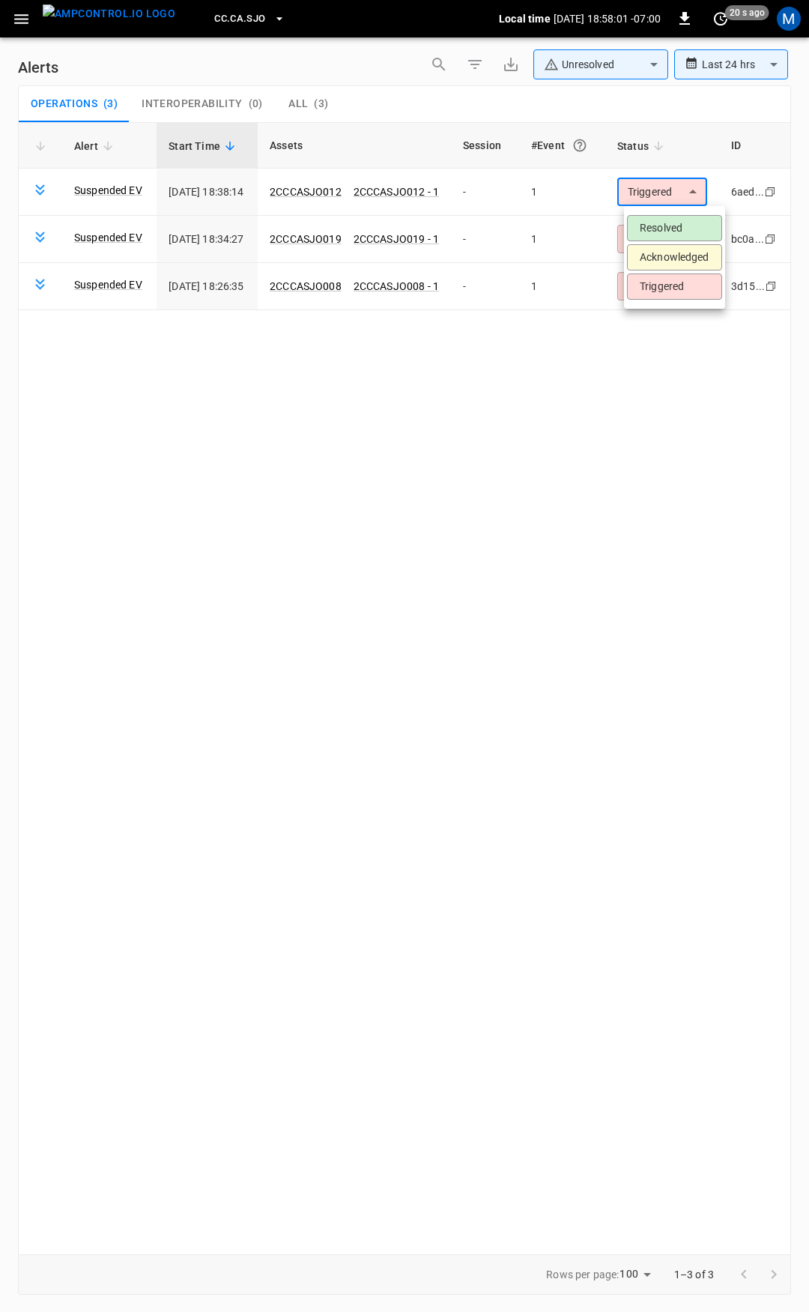
drag, startPoint x: 674, startPoint y: 180, endPoint x: 675, endPoint y: 196, distance: 15.8
click at [674, 182] on body "**********" at bounding box center [404, 653] width 809 height 1307
click at [674, 231] on li "Resolved" at bounding box center [674, 228] width 95 height 26
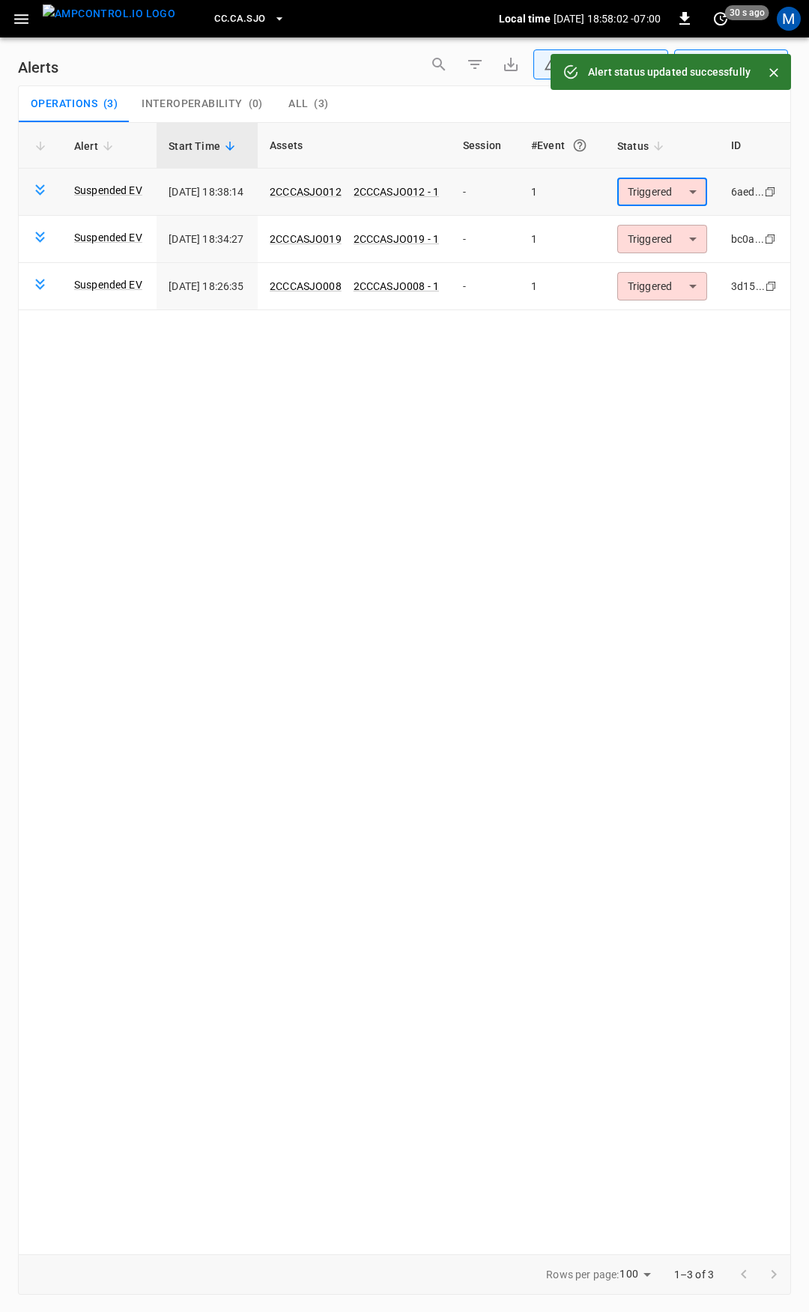
click at [677, 195] on body "**********" at bounding box center [404, 653] width 809 height 1307
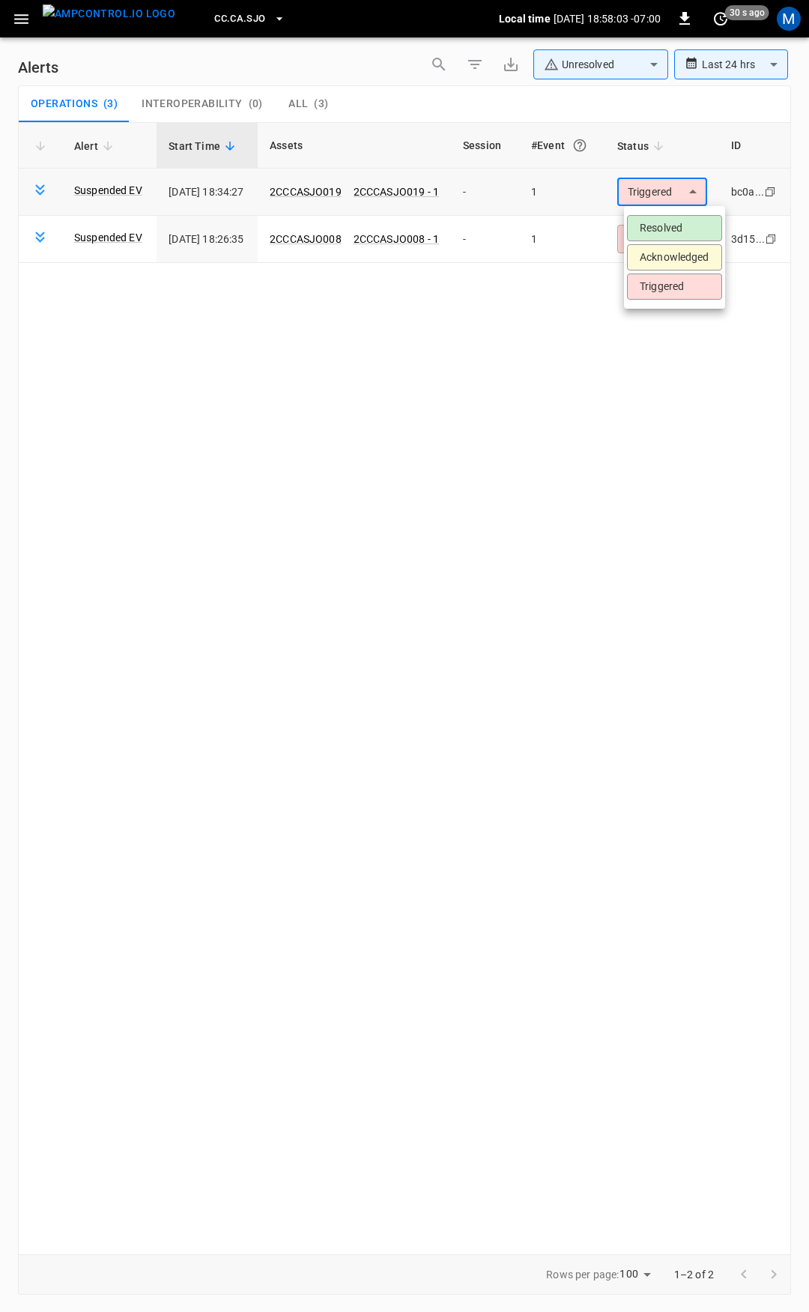
click at [678, 224] on li "Resolved" at bounding box center [674, 228] width 95 height 26
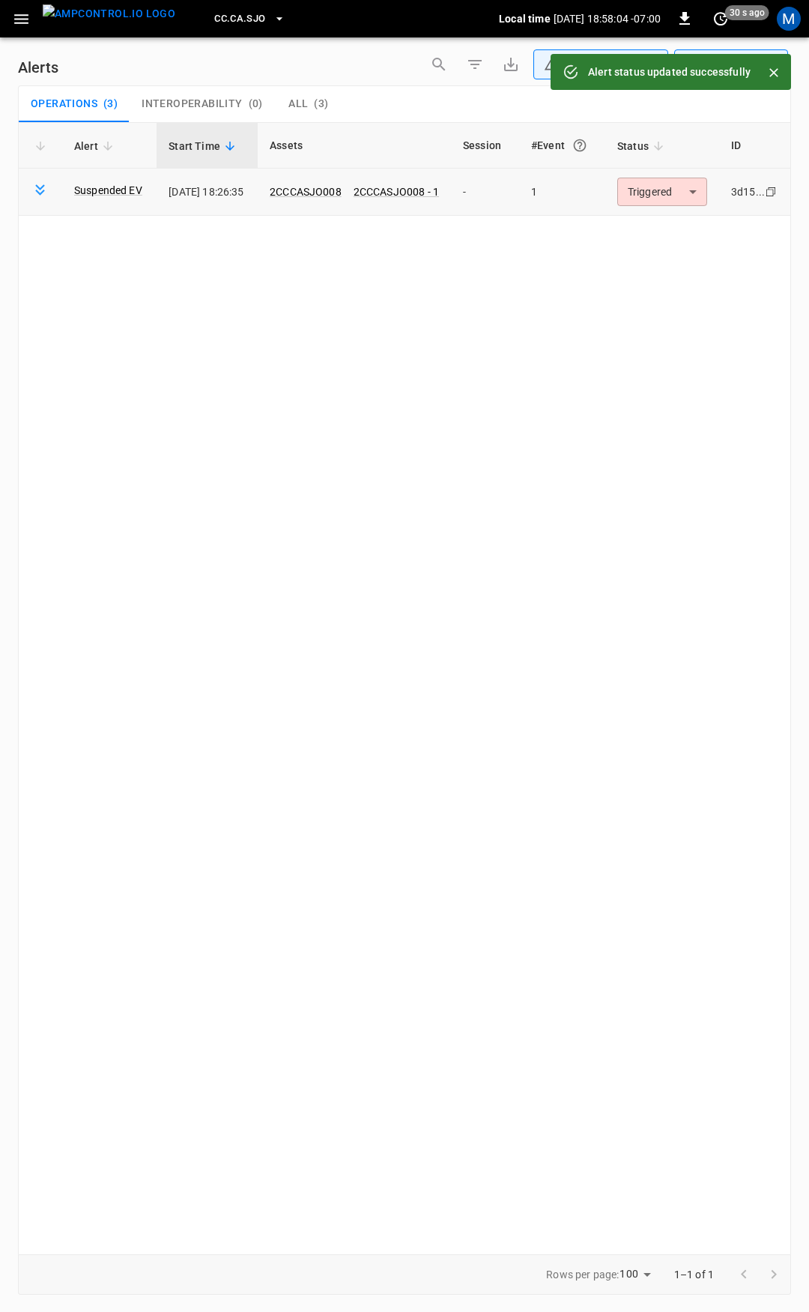
click at [680, 199] on body "**********" at bounding box center [404, 653] width 809 height 1307
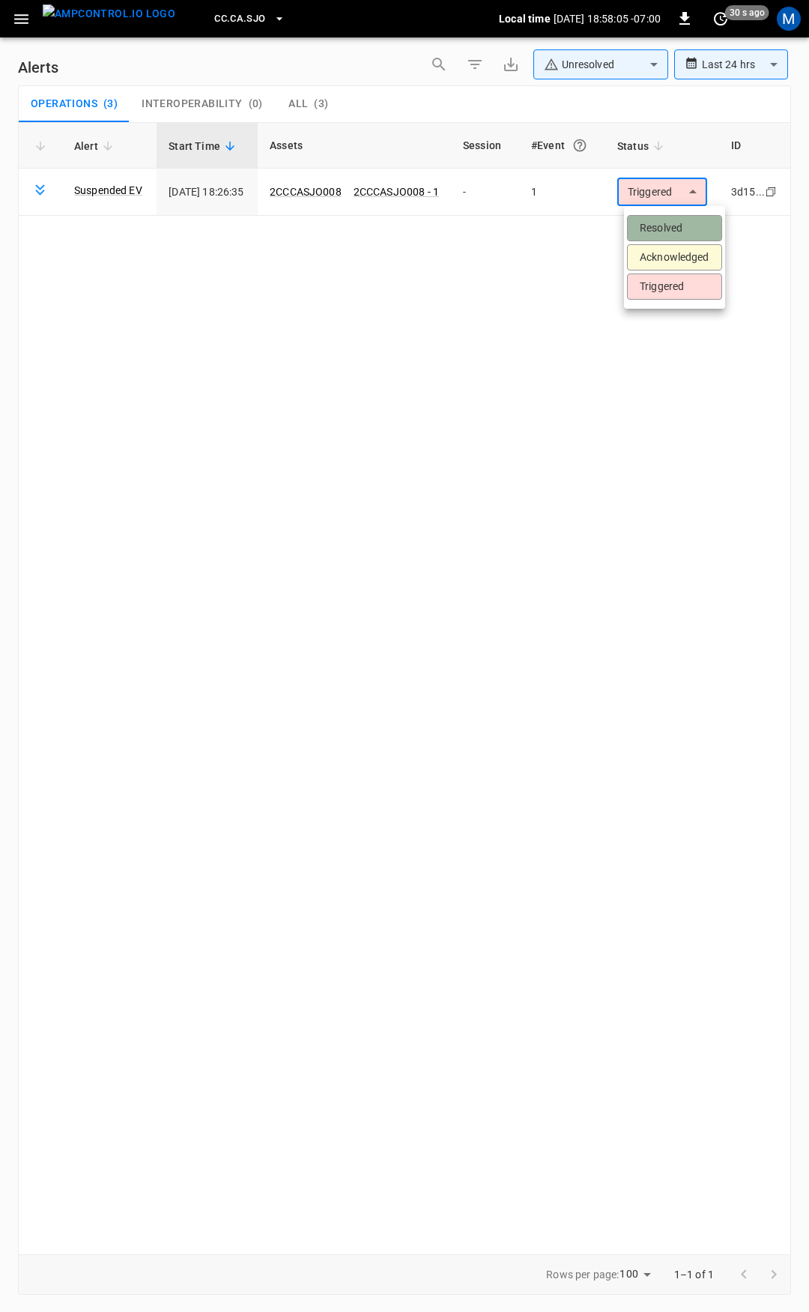
click at [680, 225] on li "Resolved" at bounding box center [674, 228] width 95 height 26
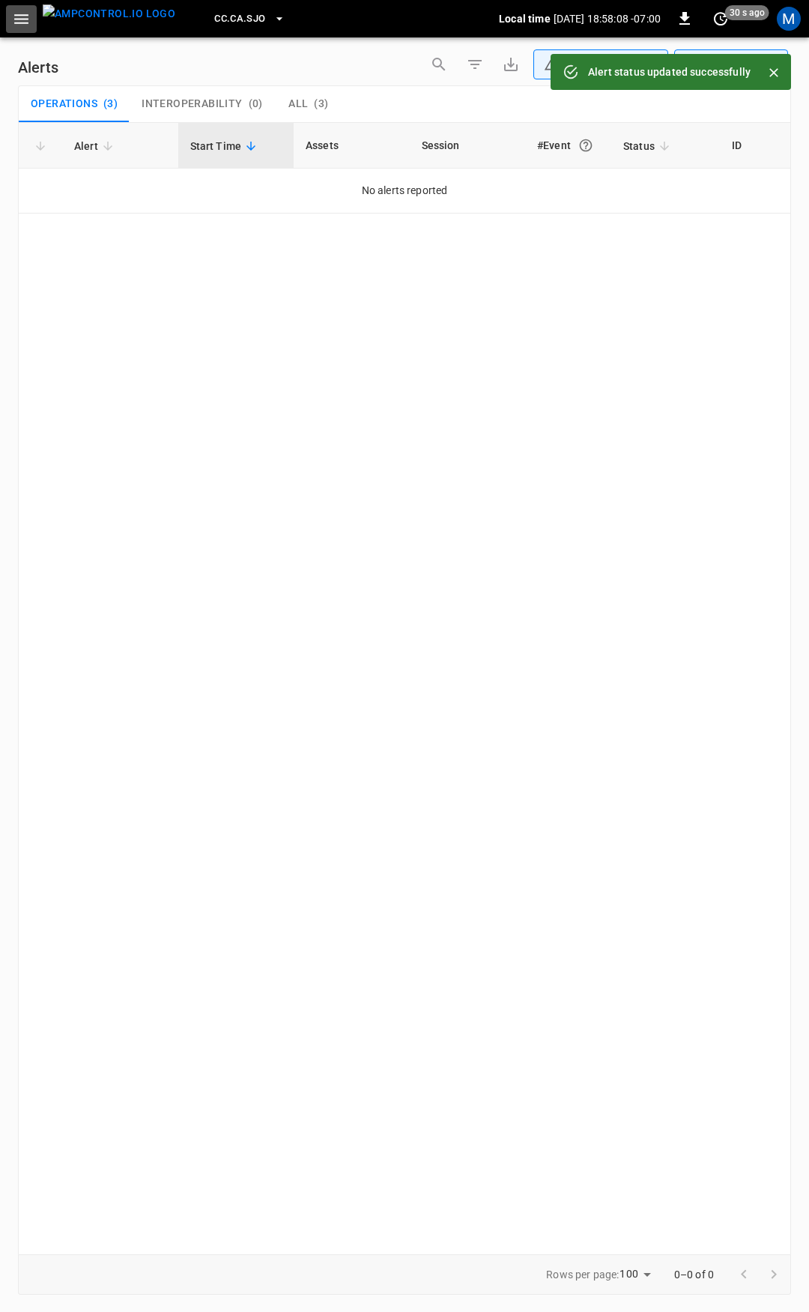
click at [27, 19] on icon "button" at bounding box center [21, 19] width 14 height 10
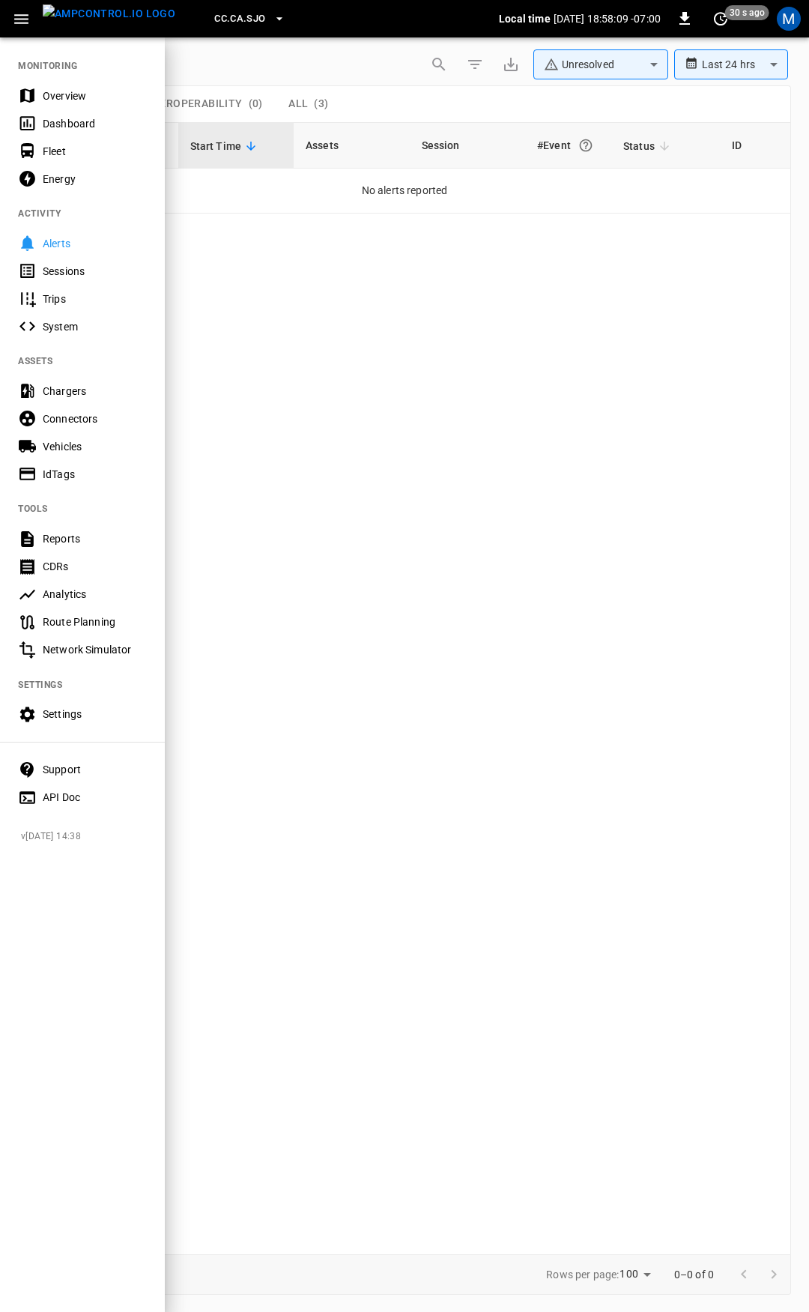
click at [71, 100] on div "Overview" at bounding box center [95, 95] width 104 height 15
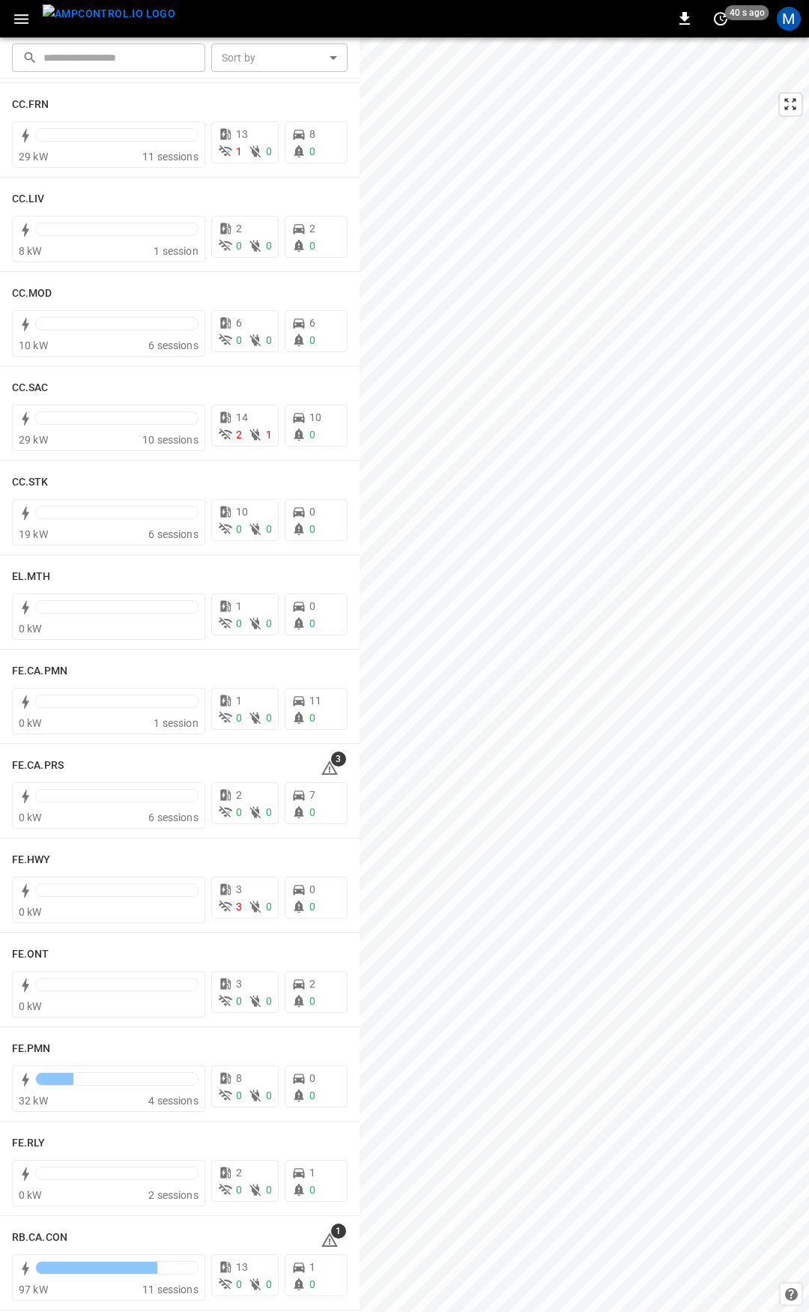
scroll to position [873, 0]
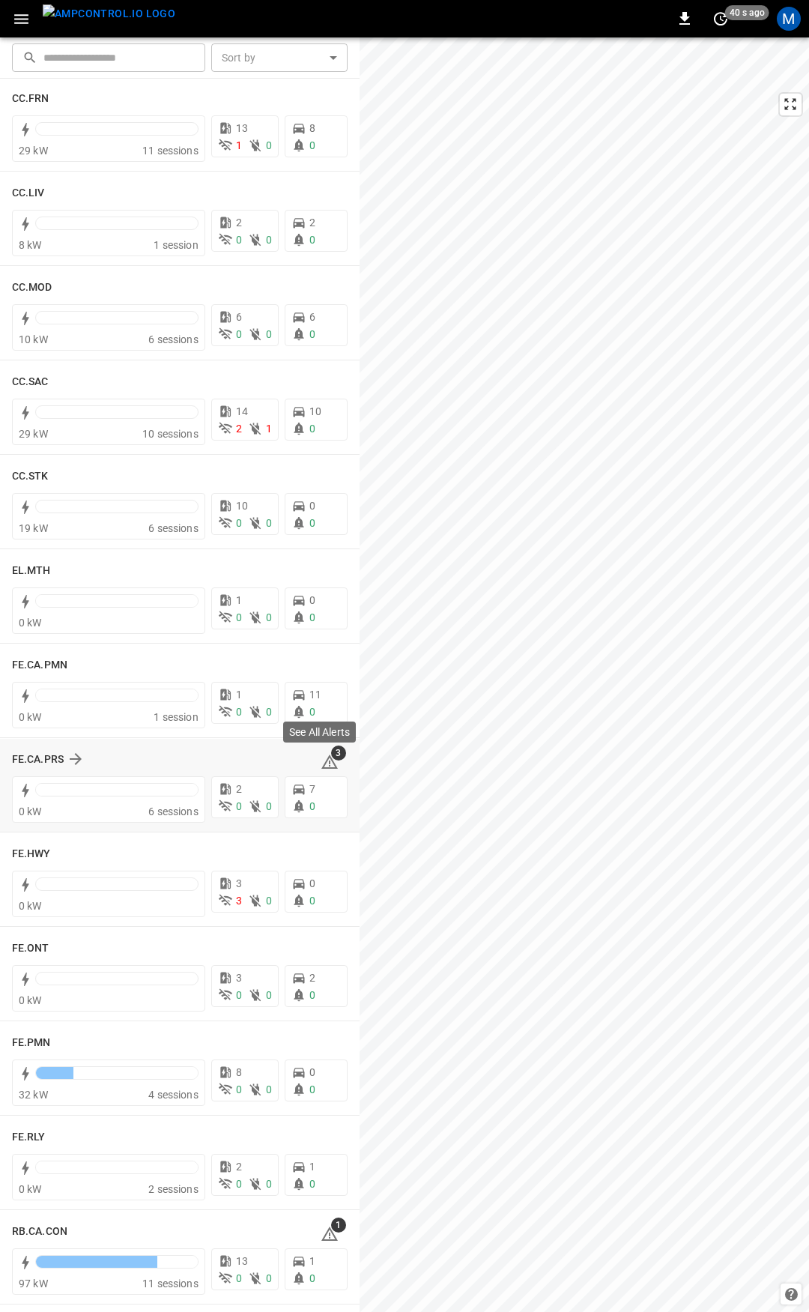
click at [325, 760] on icon at bounding box center [330, 762] width 18 height 18
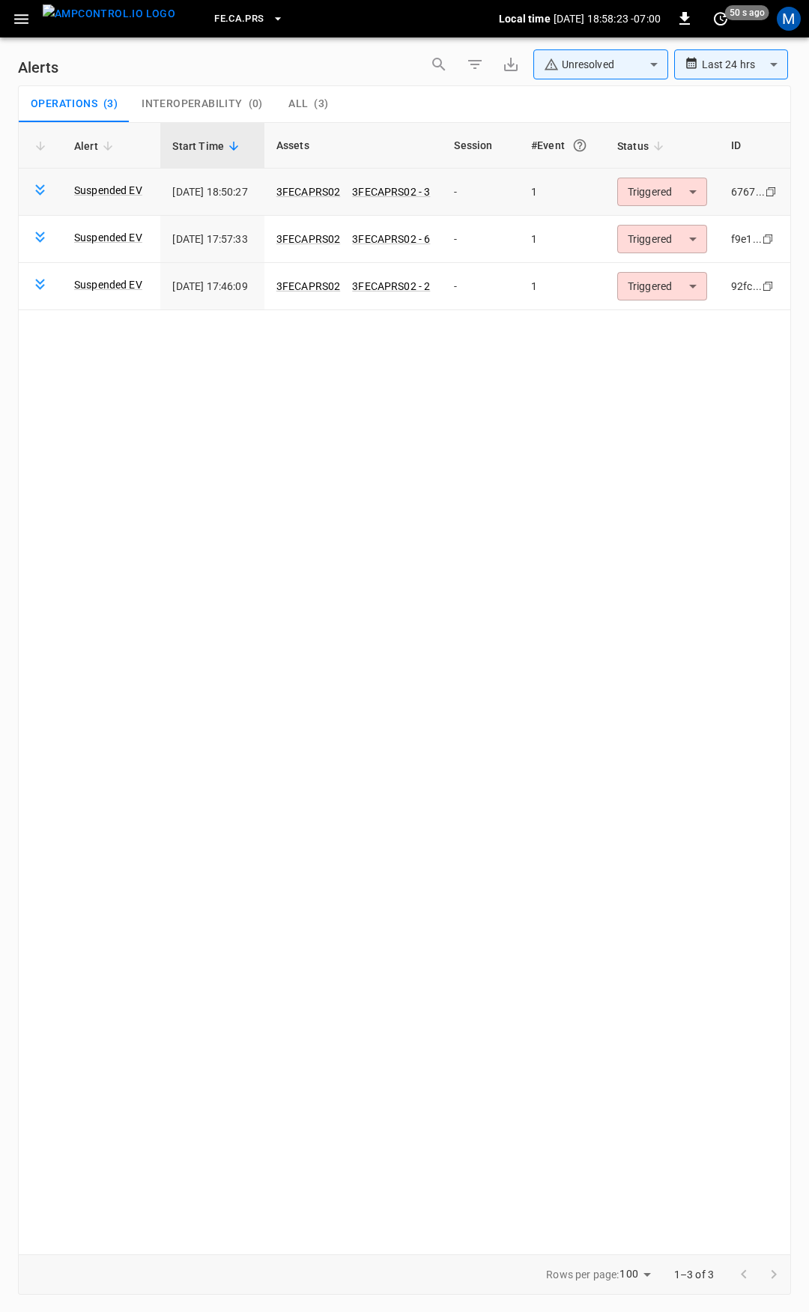
click at [662, 202] on body "**********" at bounding box center [404, 653] width 809 height 1307
click at [668, 235] on li "Resolved" at bounding box center [663, 228] width 95 height 26
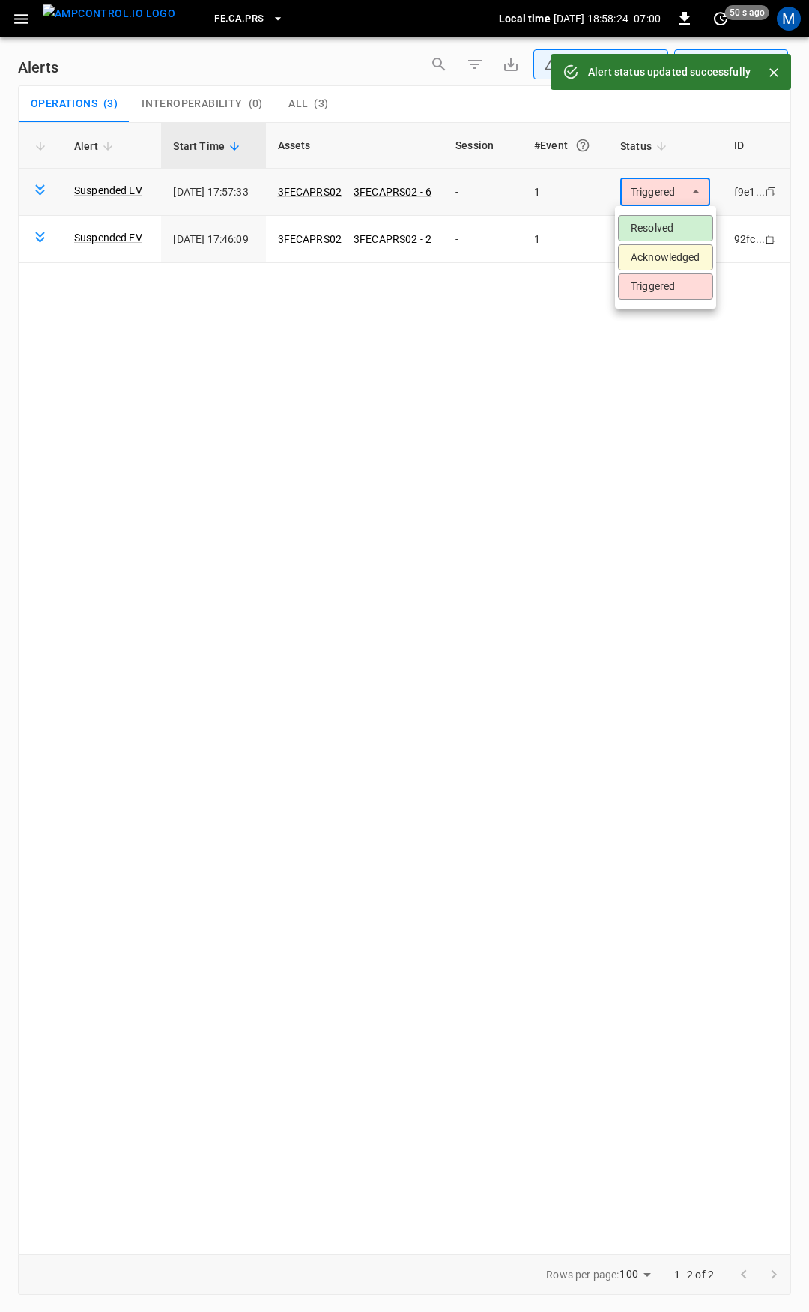
click at [674, 189] on body "**********" at bounding box center [404, 653] width 809 height 1307
click at [666, 225] on li "Resolved" at bounding box center [665, 228] width 95 height 26
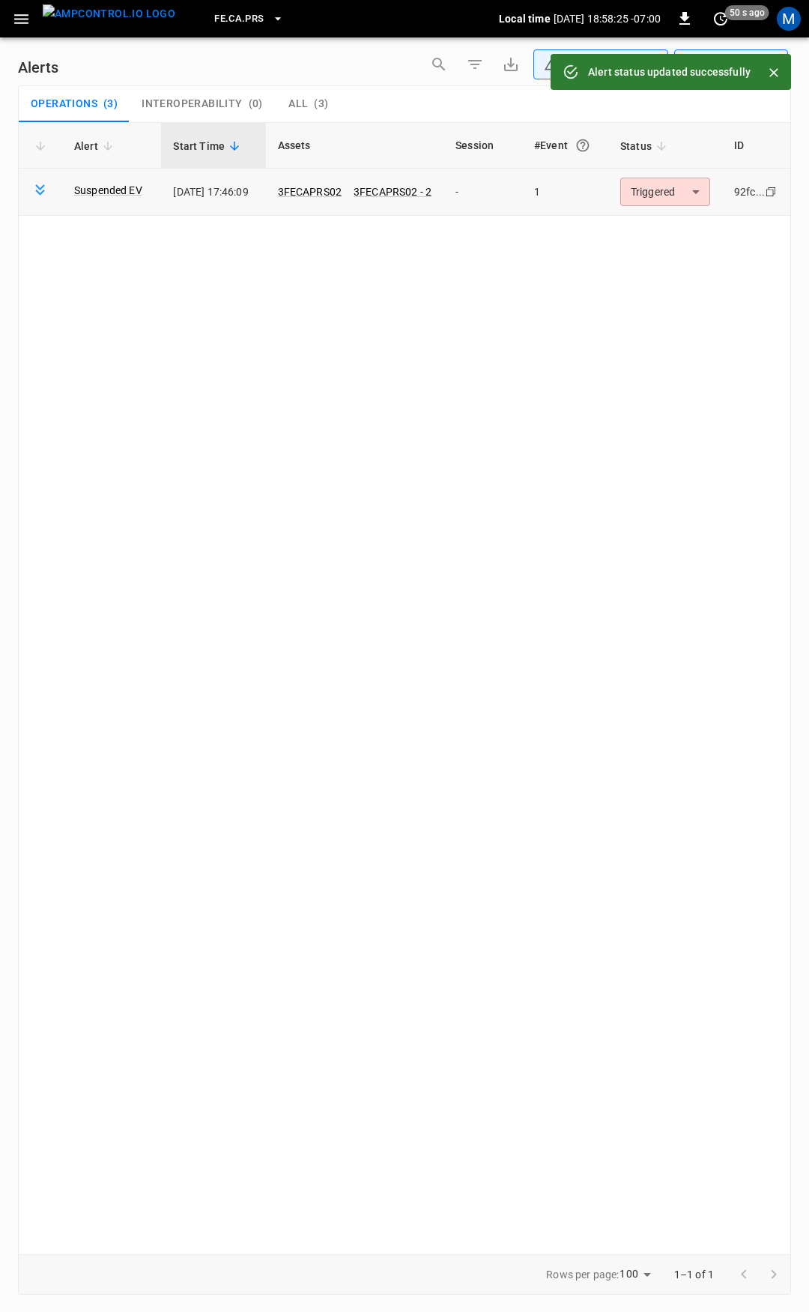
click at [663, 193] on body "**********" at bounding box center [404, 653] width 809 height 1307
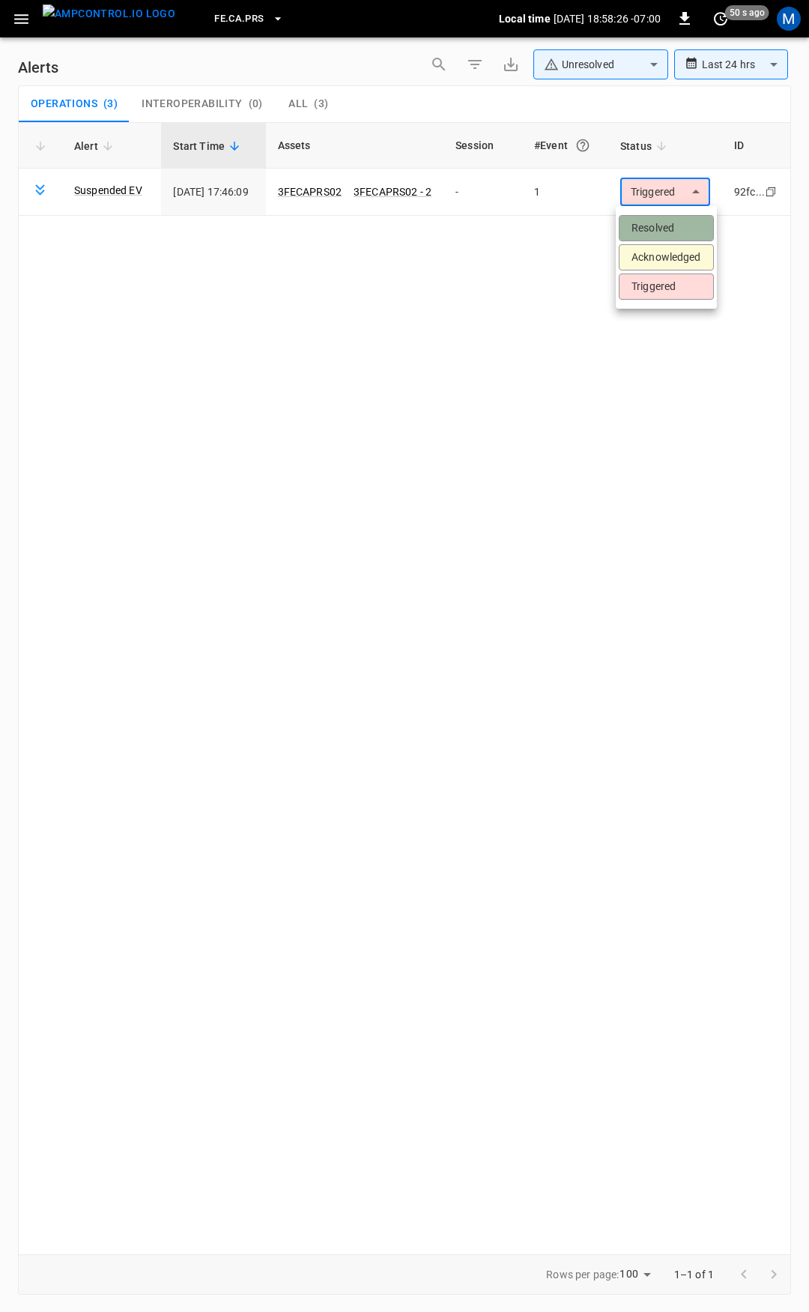
click at [664, 220] on li "Resolved" at bounding box center [666, 228] width 95 height 26
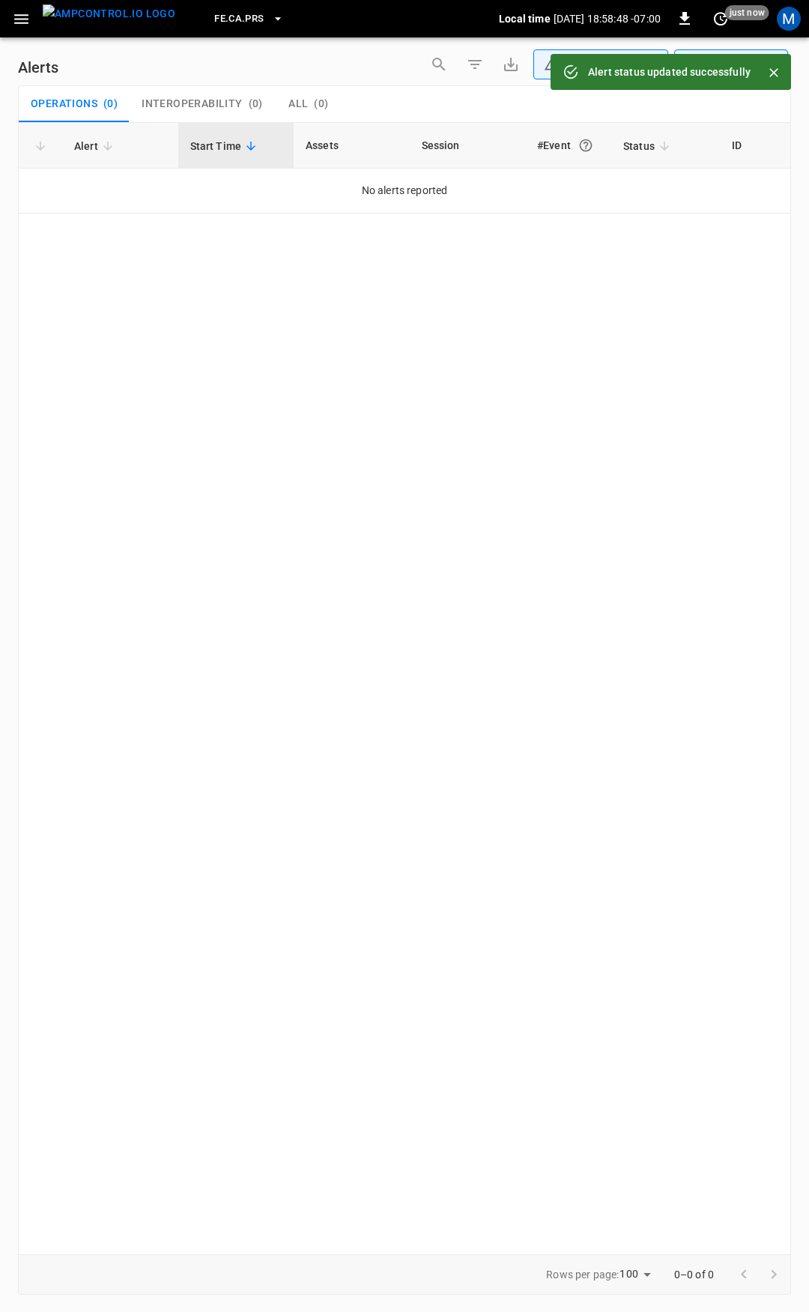
click at [22, 16] on icon "button" at bounding box center [21, 19] width 19 height 19
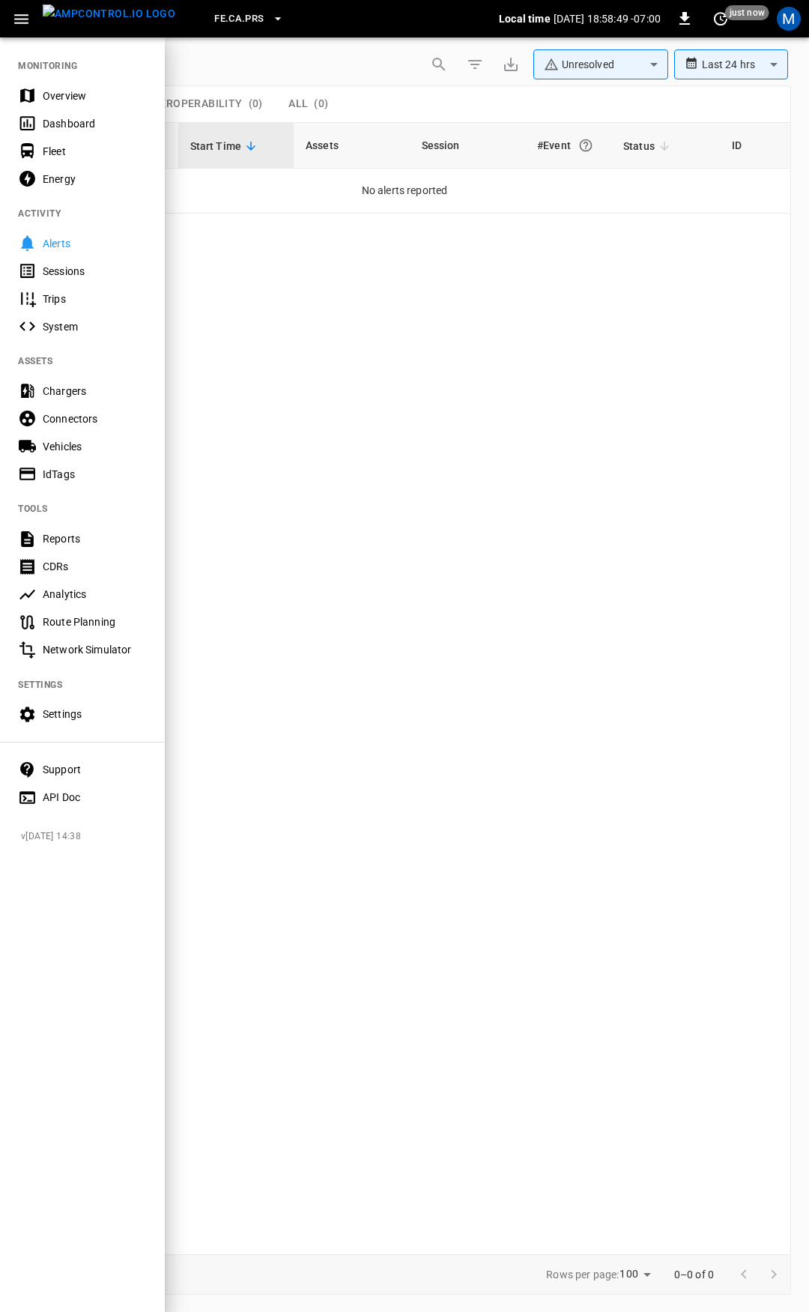
click at [47, 95] on div "Overview" at bounding box center [95, 95] width 104 height 15
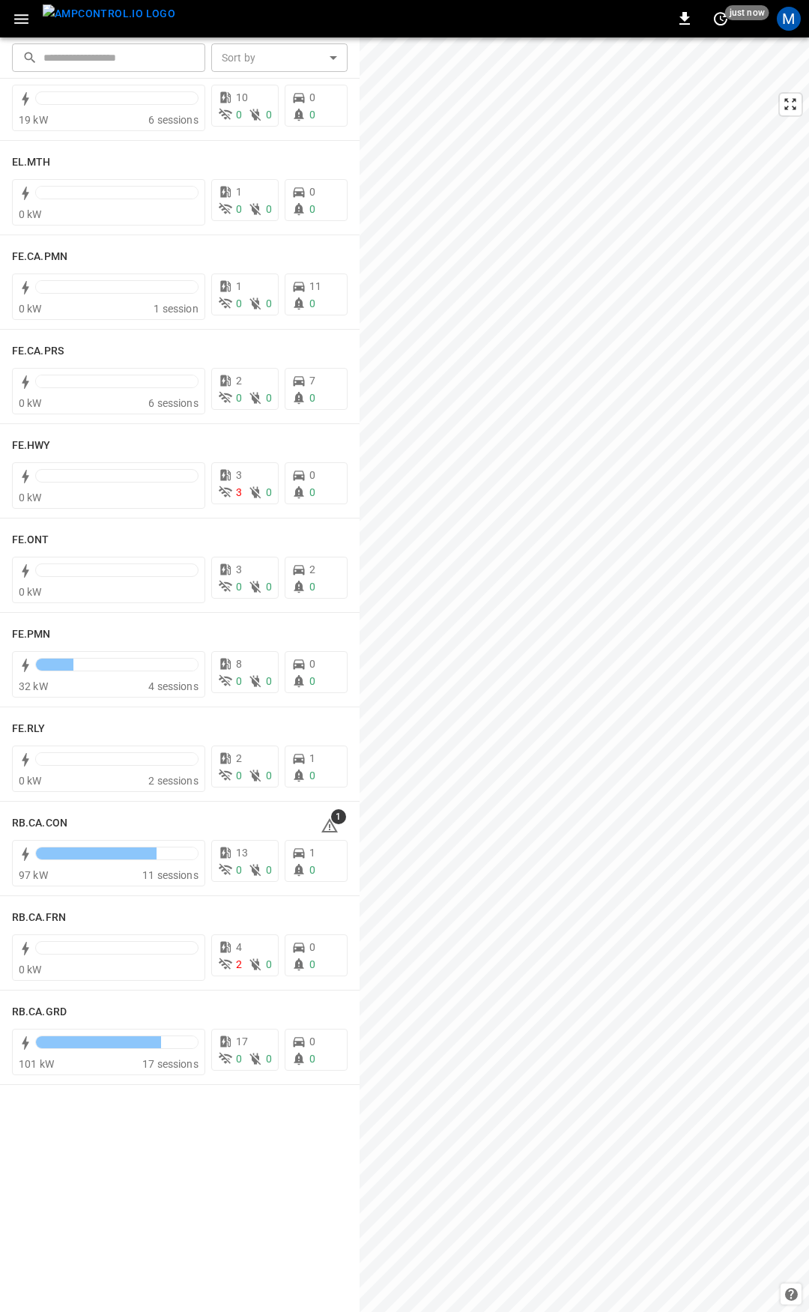
scroll to position [1403, 0]
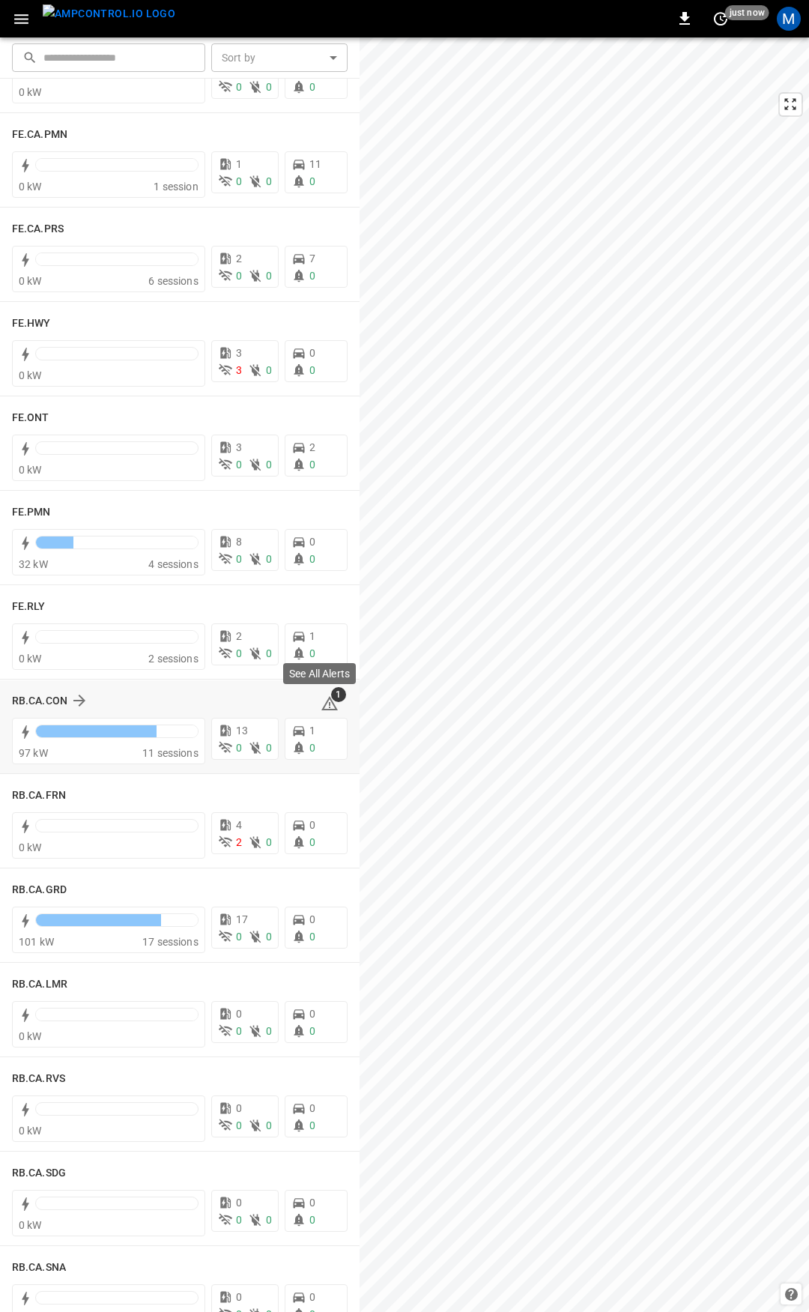
click at [321, 697] on icon at bounding box center [329, 703] width 16 height 14
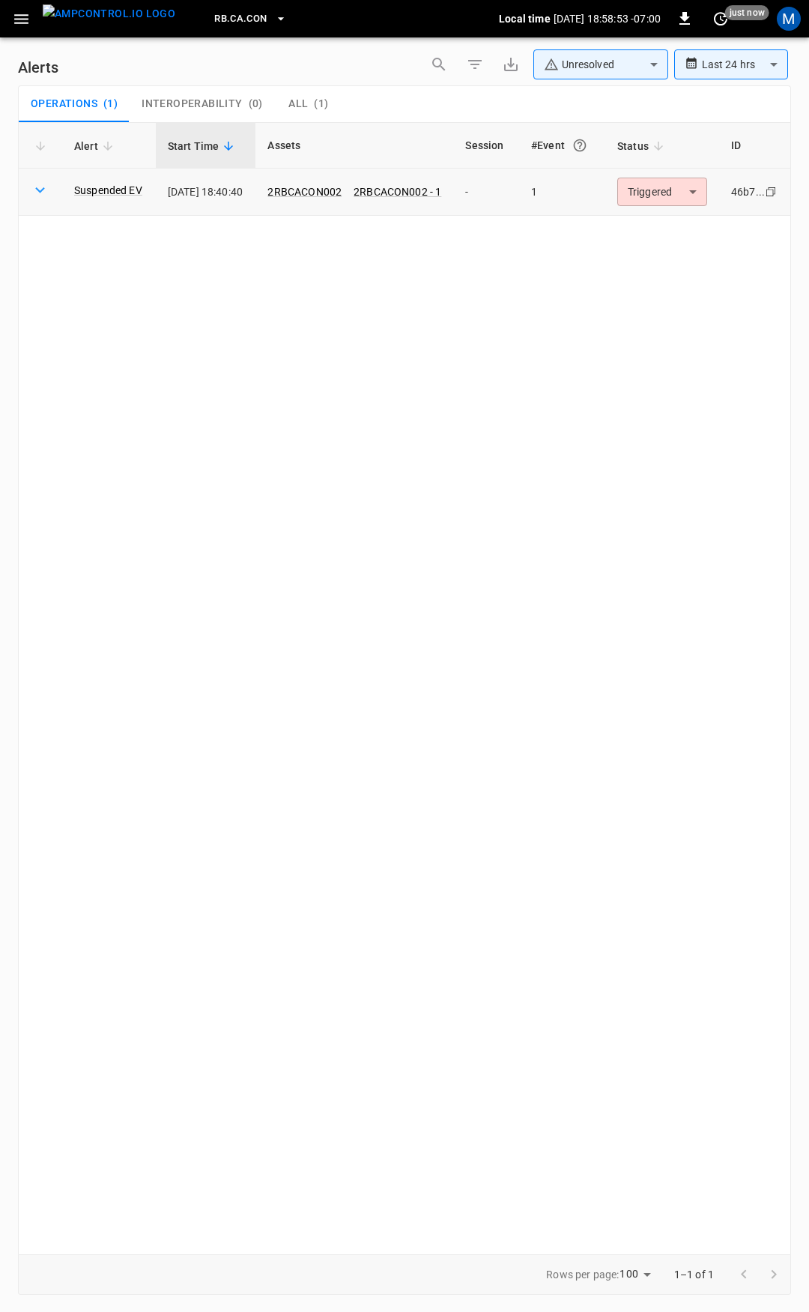
click at [664, 195] on body "**********" at bounding box center [404, 653] width 809 height 1307
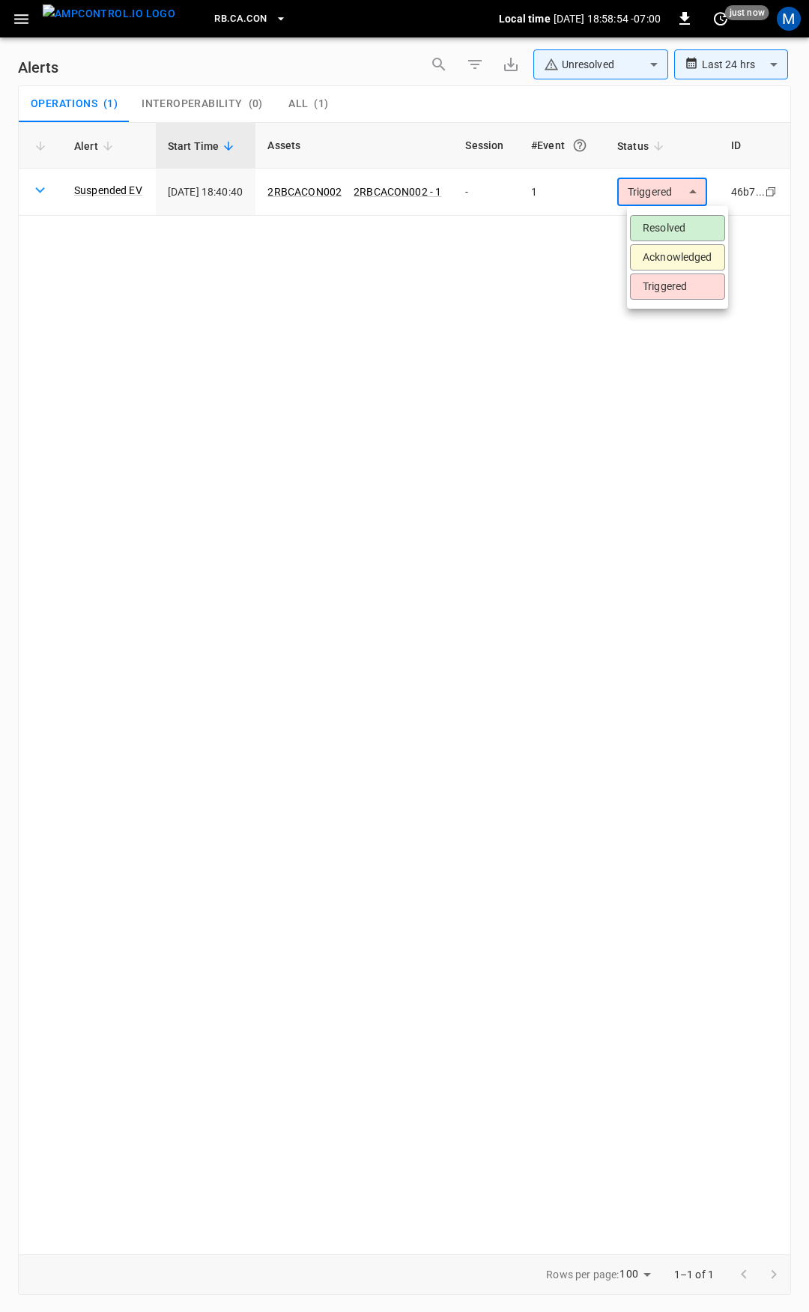
click at [668, 230] on li "Resolved" at bounding box center [677, 228] width 95 height 26
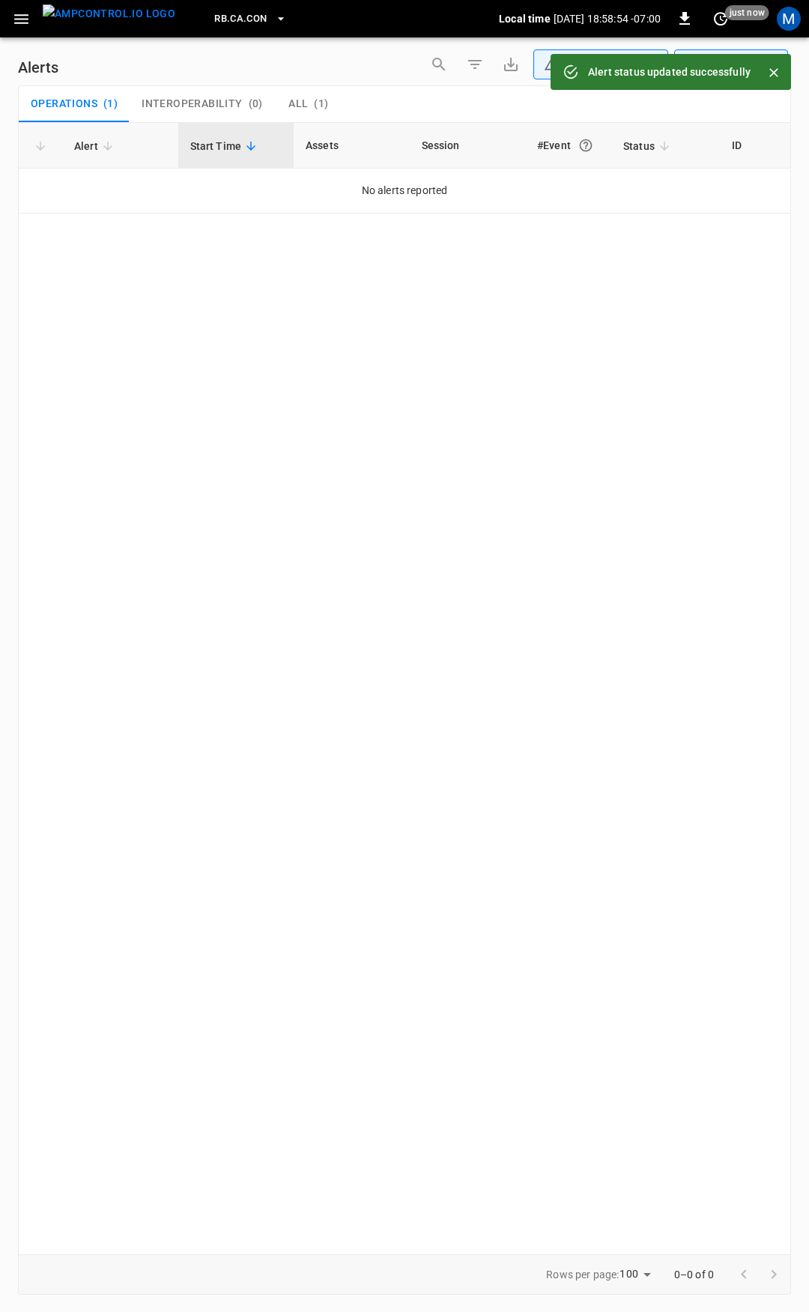
click at [18, 24] on icon "button" at bounding box center [21, 19] width 19 height 19
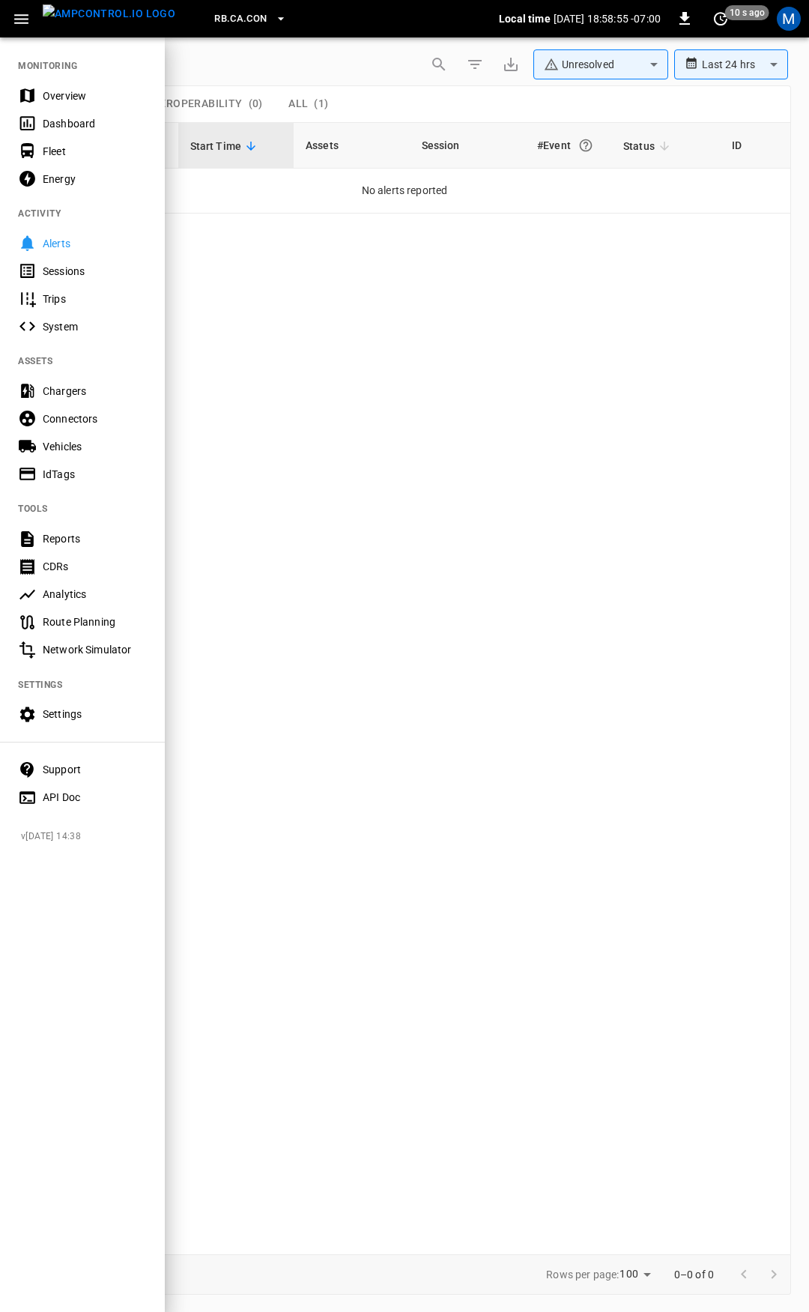
click at [39, 96] on div "Overview" at bounding box center [82, 96] width 165 height 28
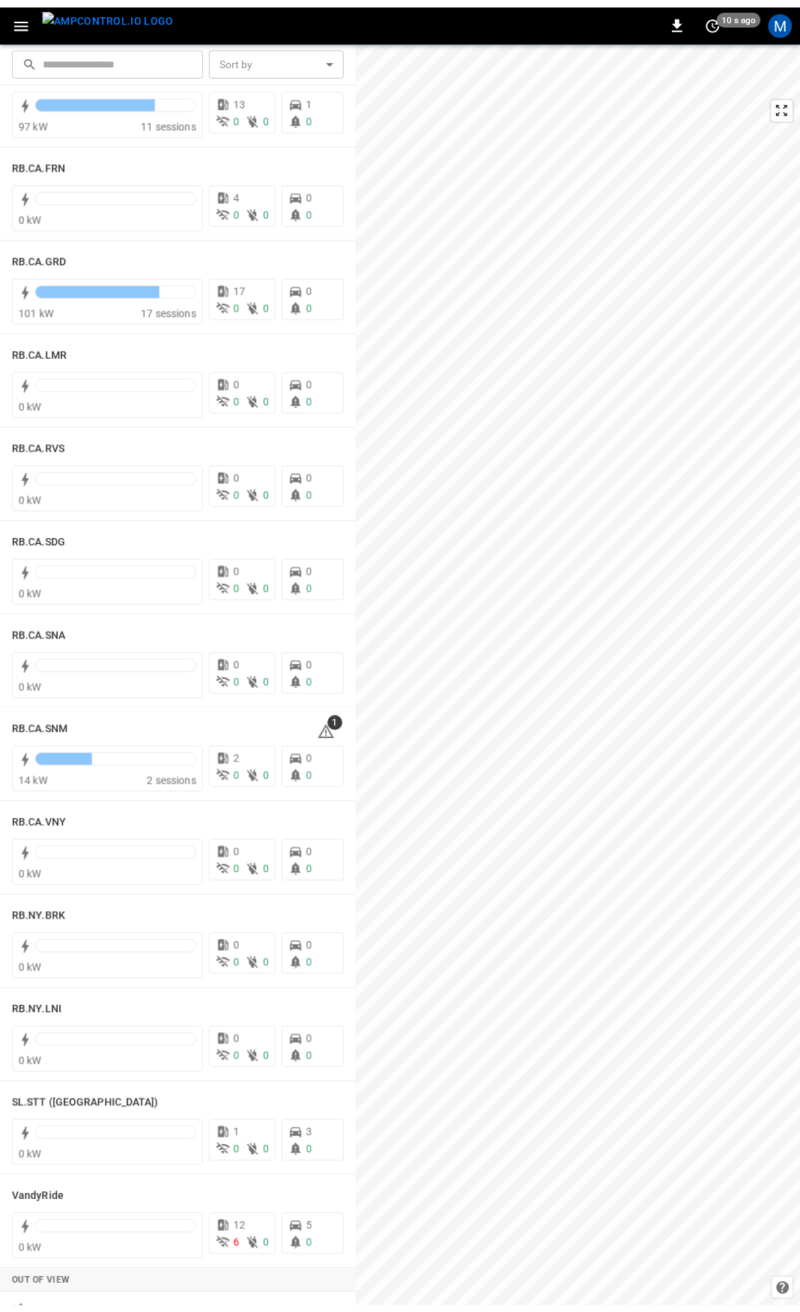
scroll to position [2100, 0]
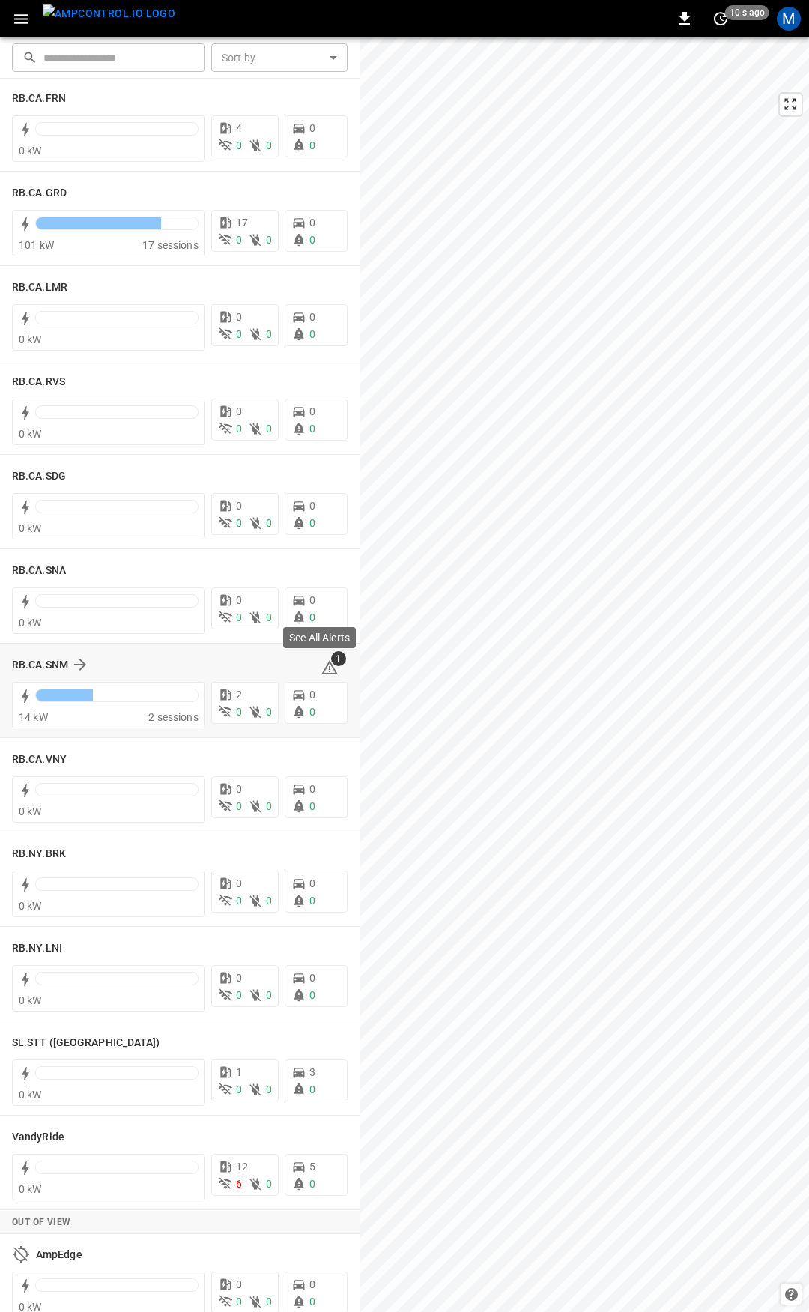
click at [324, 674] on icon at bounding box center [329, 667] width 16 height 14
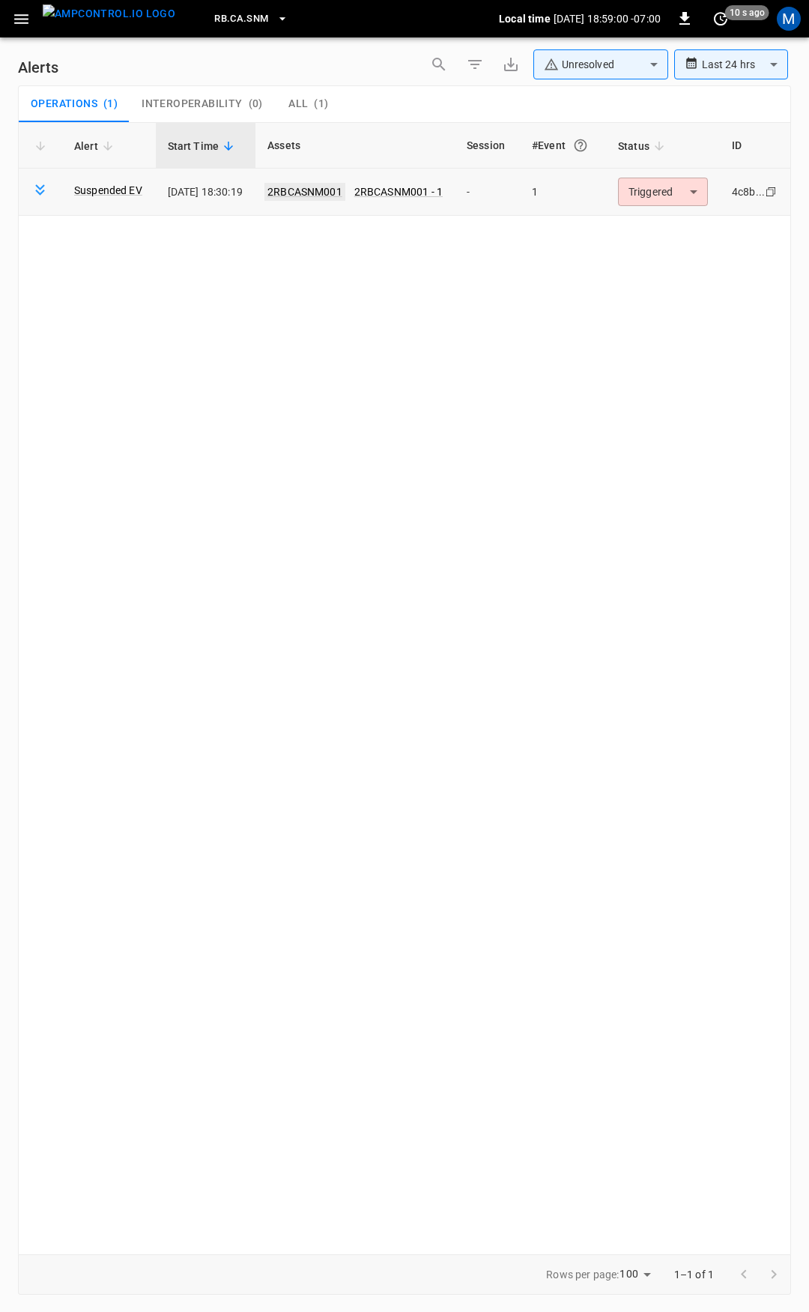
click at [300, 183] on link "2RBCASNM001" at bounding box center [304, 192] width 81 height 18
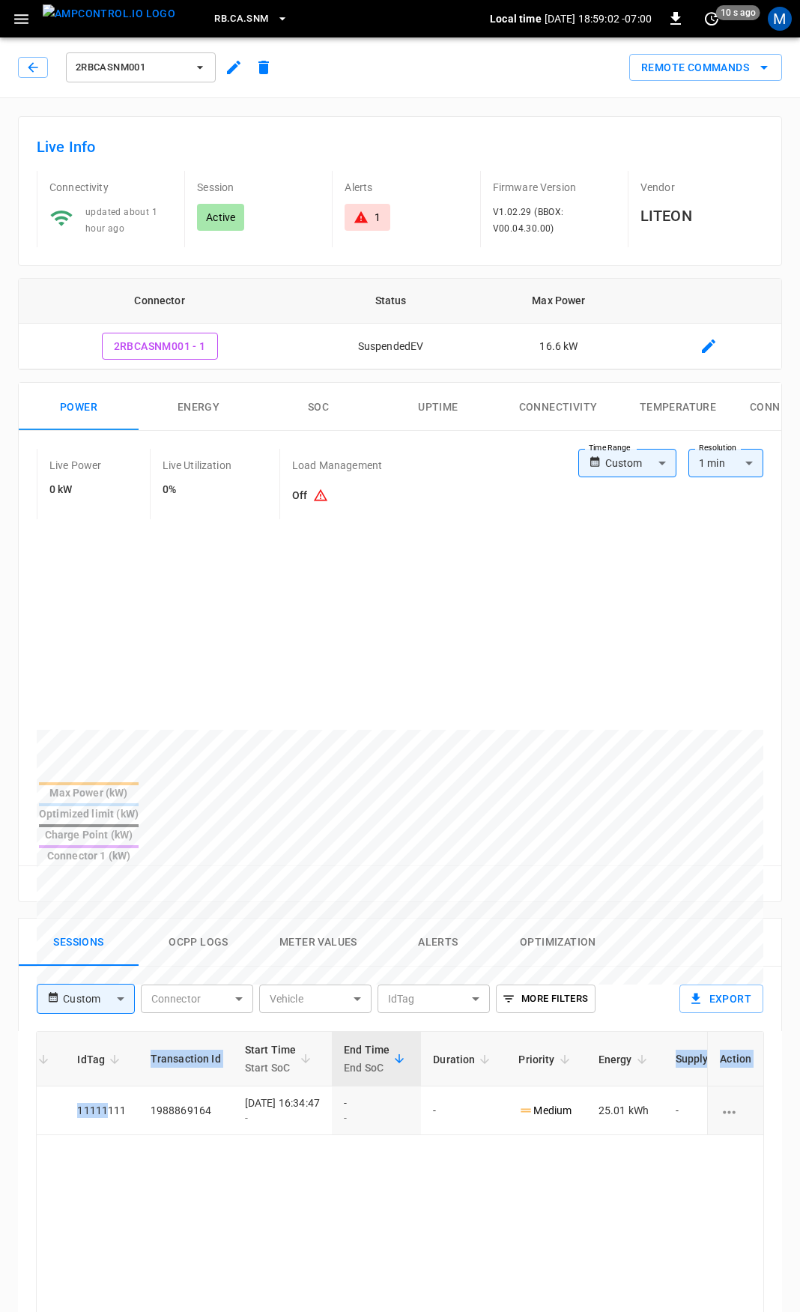
scroll to position [0, 394]
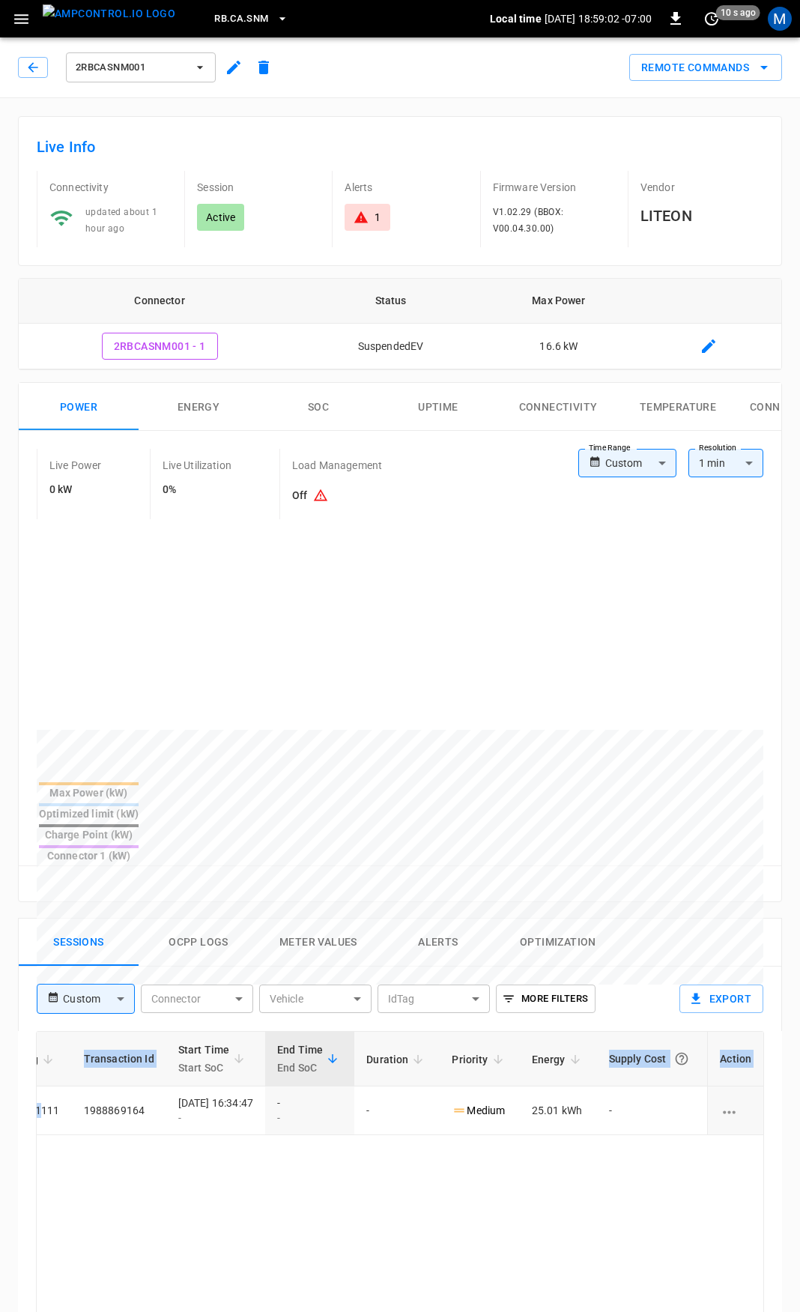
drag, startPoint x: 499, startPoint y: 1052, endPoint x: 808, endPoint y: 1050, distance: 309.4
click at [800, 1050] on html "RB.CA.SNM Local time [DATE] 18:59:02 -07:00 0 10 s ago M 2RBCASNM001 Remote Com…" at bounding box center [400, 1004] width 800 height 2008
click at [366, 229] on div "1" at bounding box center [367, 217] width 45 height 27
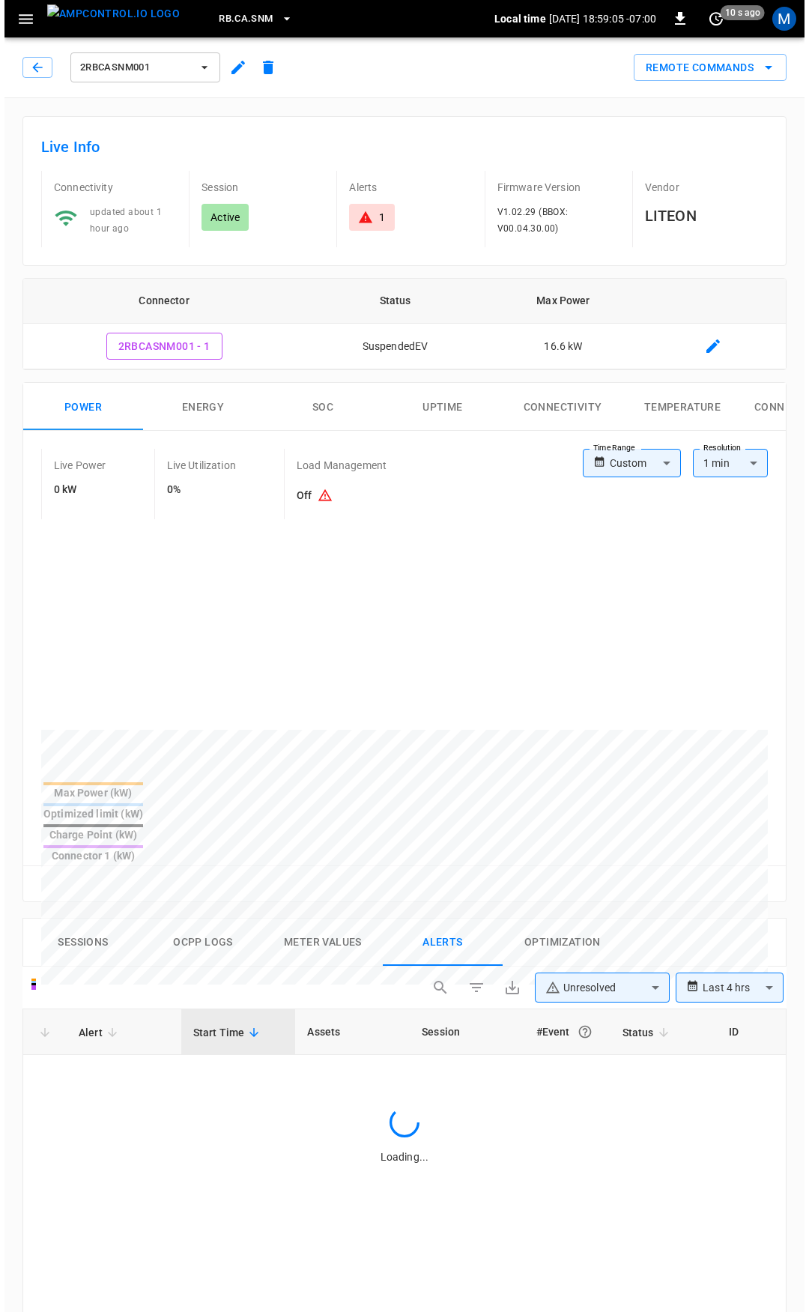
scroll to position [644, 0]
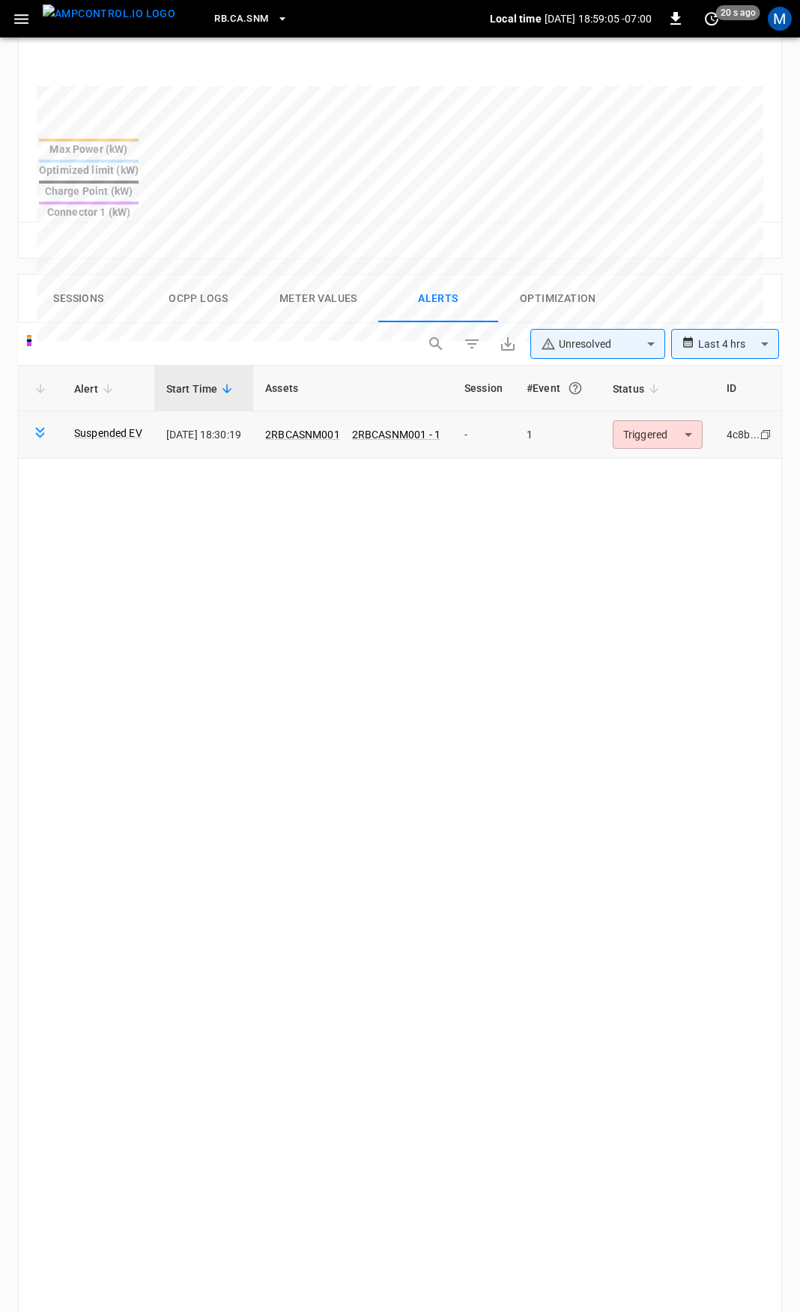
click at [677, 381] on body "**********" at bounding box center [400, 461] width 800 height 2211
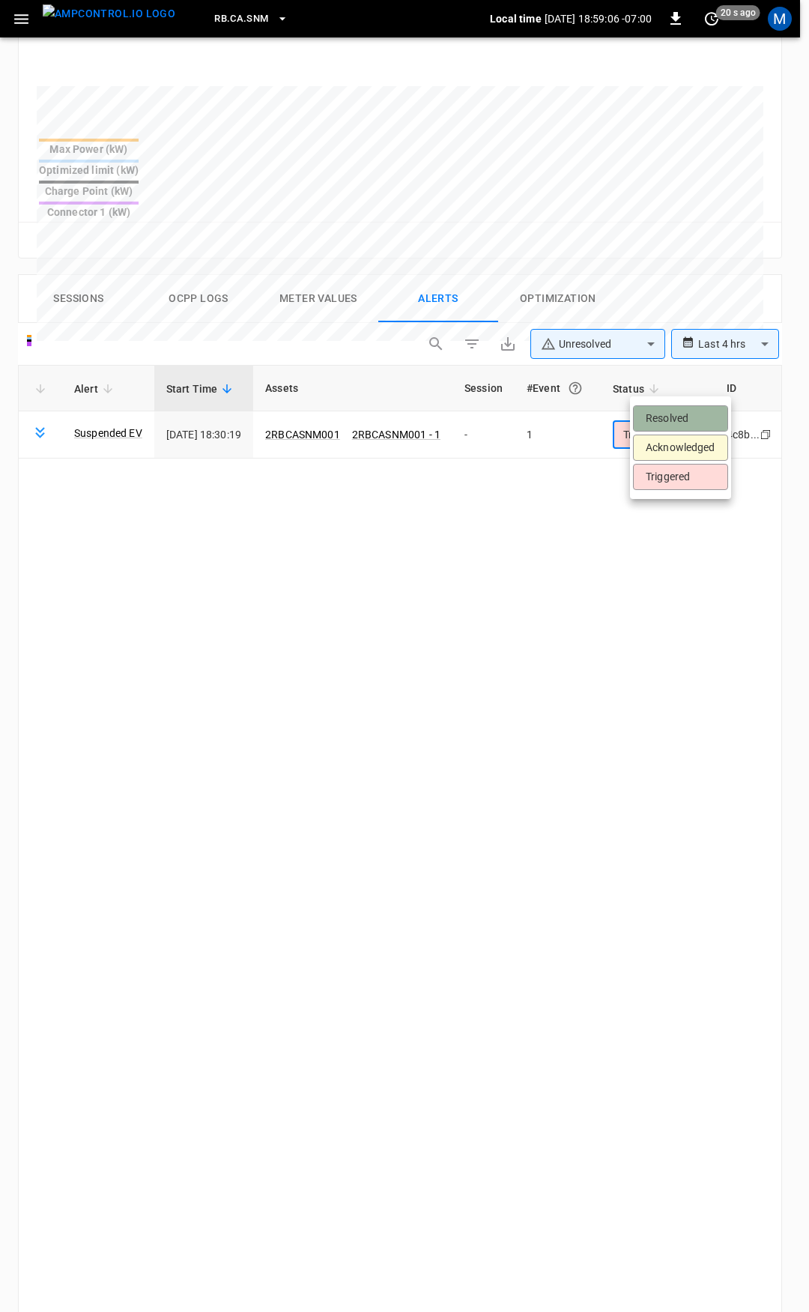
click at [677, 418] on li "Resolved" at bounding box center [680, 418] width 95 height 26
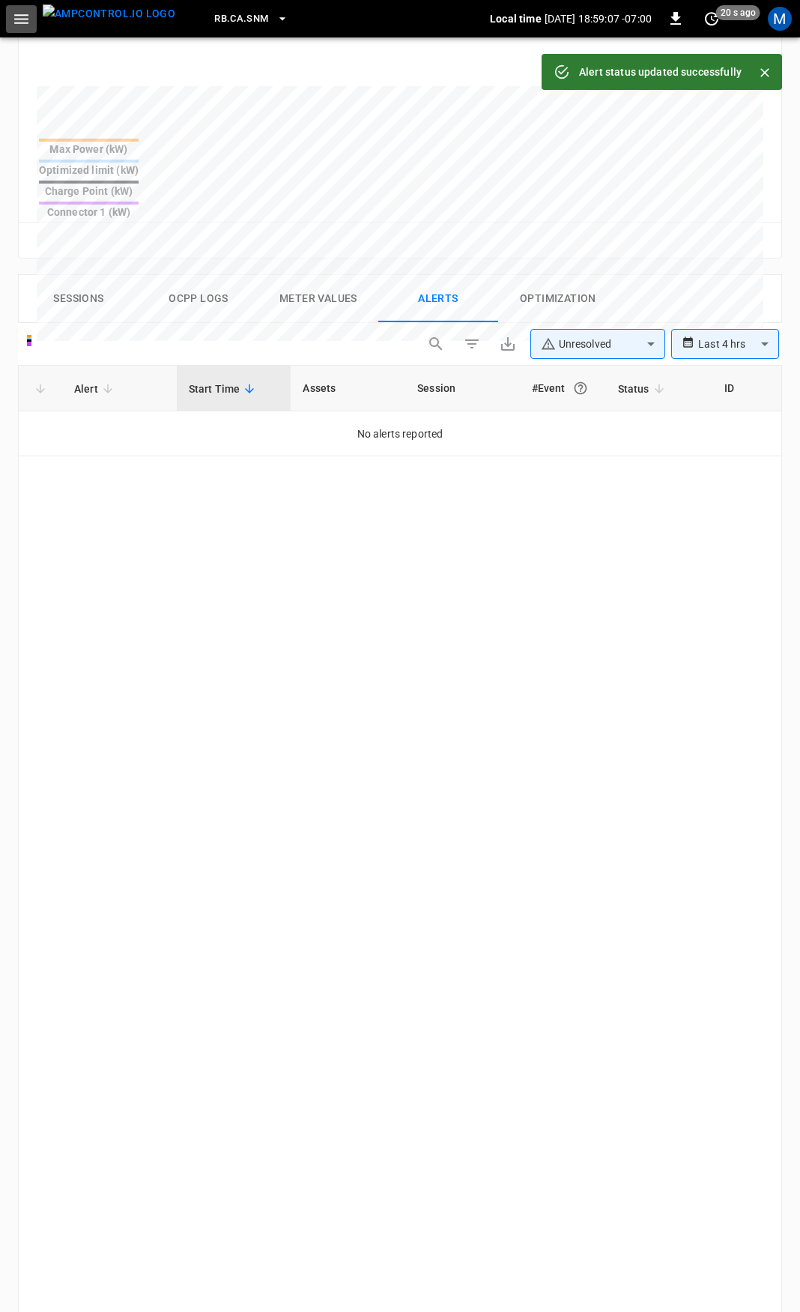
click at [24, 18] on icon "button" at bounding box center [21, 19] width 14 height 10
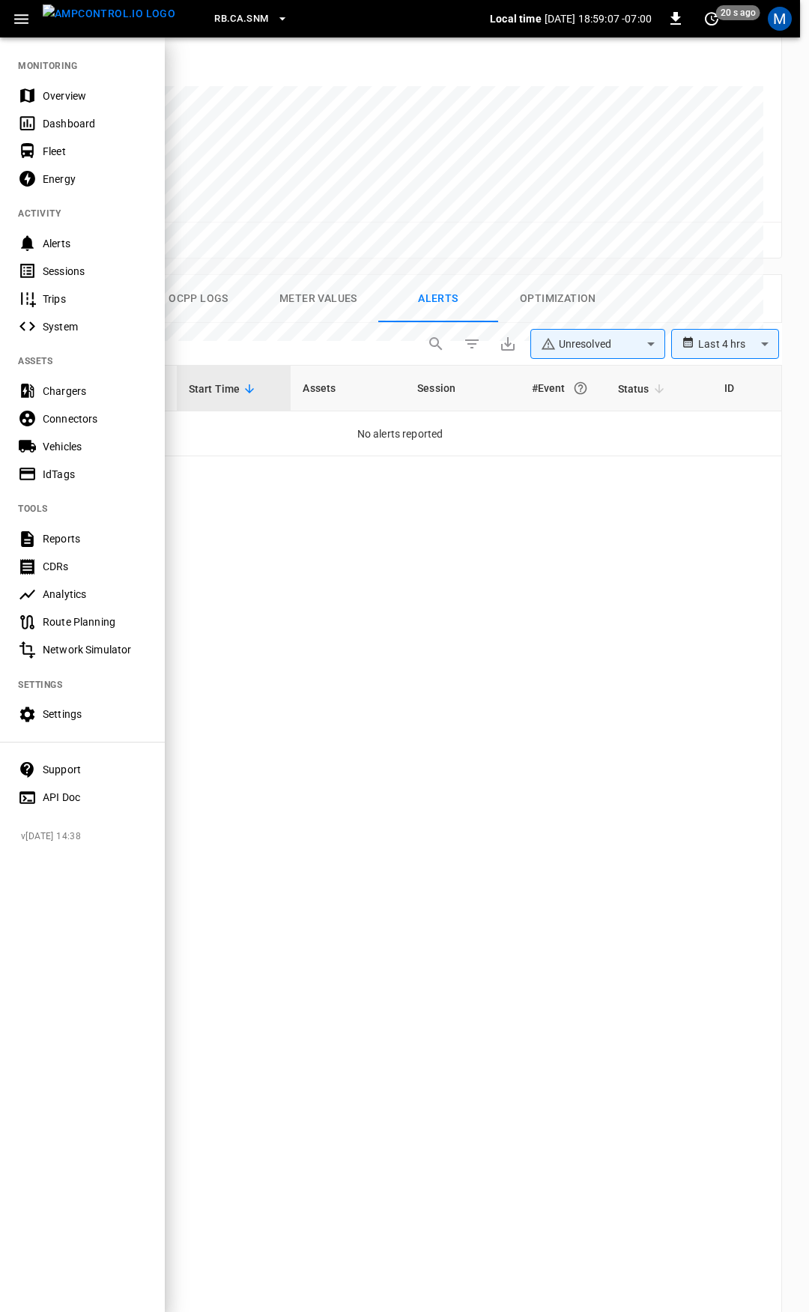
click at [66, 77] on nav "MONITORING Overview Dashboard Fleet Energy ACTIVITY Alerts Sessions Trips Syste…" at bounding box center [82, 426] width 165 height 781
click at [67, 97] on div "Overview" at bounding box center [95, 95] width 104 height 15
